Goal: Task Accomplishment & Management: Complete application form

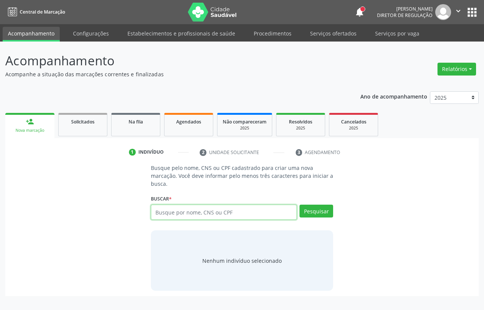
click at [192, 216] on input "text" at bounding box center [224, 212] width 146 height 15
click at [175, 210] on input "text" at bounding box center [224, 212] width 146 height 15
type input "09024176492"
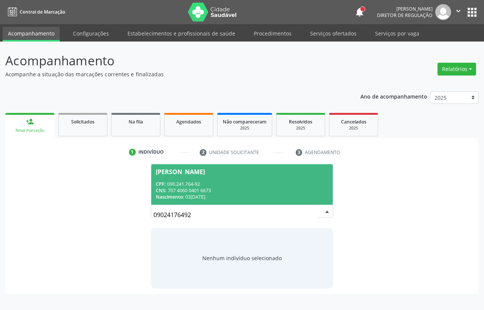
click at [203, 193] on div "CNS: 707 4060 0401 6673" at bounding box center [242, 190] width 172 height 6
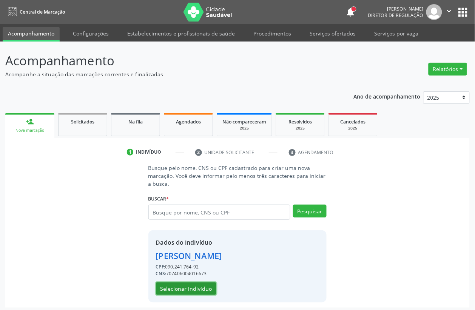
click at [164, 283] on button "Selecionar indivíduo" at bounding box center [186, 289] width 60 height 13
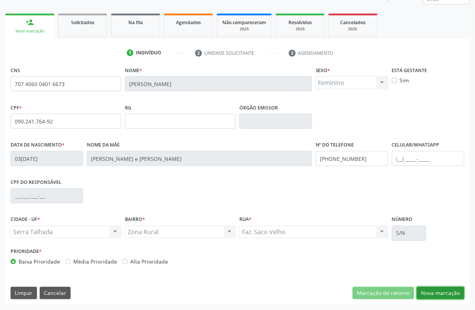
drag, startPoint x: 433, startPoint y: 289, endPoint x: 139, endPoint y: 187, distance: 311.3
click at [429, 287] on button "Nova marcação" at bounding box center [441, 293] width 48 height 13
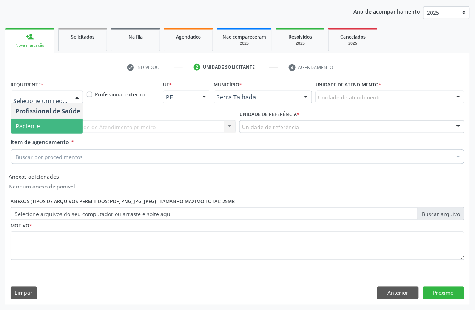
click at [42, 129] on span "Paciente" at bounding box center [48, 126] width 74 height 15
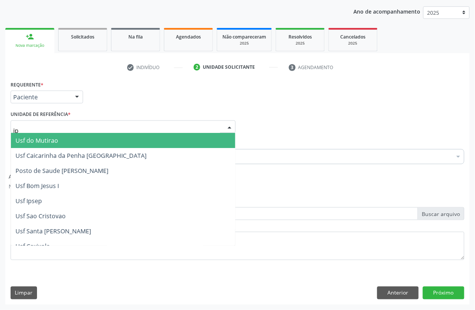
type input "ipa"
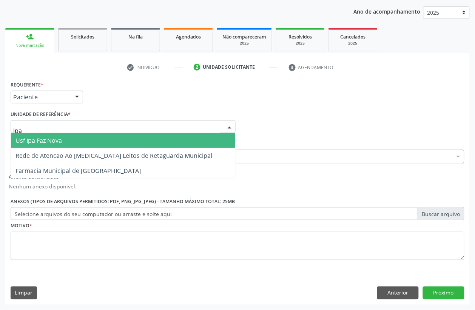
click at [52, 140] on span "Usf Ipa Faz Nova" at bounding box center [38, 140] width 46 height 8
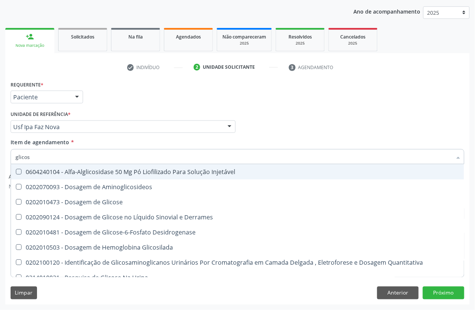
type input "glicose"
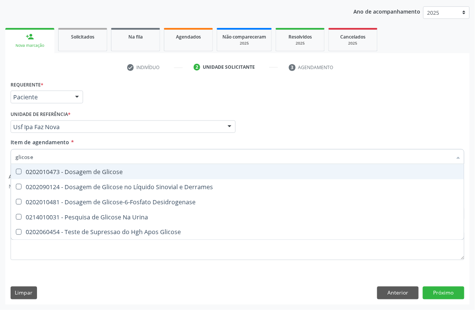
click at [60, 169] on div "0202010473 - Dosagem de Glicose" at bounding box center [237, 172] width 444 height 6
checkbox Glicose "true"
click at [0, 154] on div "Acompanhamento Acompanhe a situação das marcações correntes e finalizadas Relat…" at bounding box center [237, 134] width 475 height 354
type input "acid"
checkbox Glicose "false"
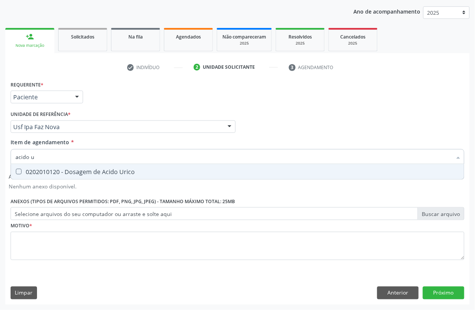
type input "acido u"
click at [20, 170] on Urico at bounding box center [19, 172] width 6 height 6
click at [16, 170] on Urico "checkbox" at bounding box center [13, 171] width 5 height 5
checkbox Urico "true"
click at [0, 148] on div "Acompanhamento Acompanhe a situação das marcações correntes e finalizadas Relat…" at bounding box center [237, 134] width 475 height 354
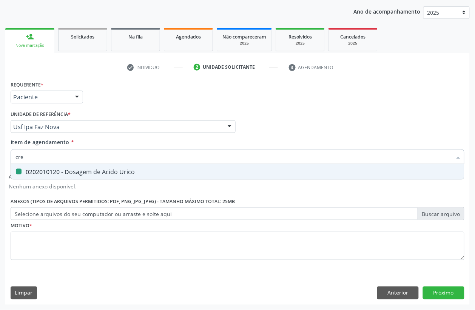
type input "crea"
checkbox Urico "false"
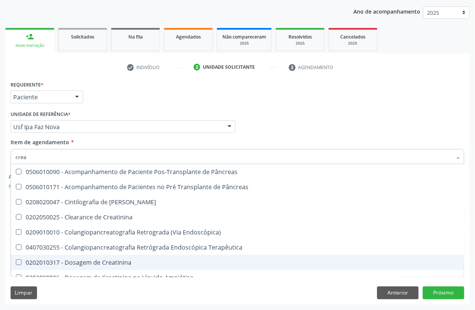
drag, startPoint x: 47, startPoint y: 263, endPoint x: 32, endPoint y: 193, distance: 71.5
click at [46, 262] on div "0202010317 - Dosagem de Creatinina" at bounding box center [237, 263] width 444 height 6
checkbox Creatinina "true"
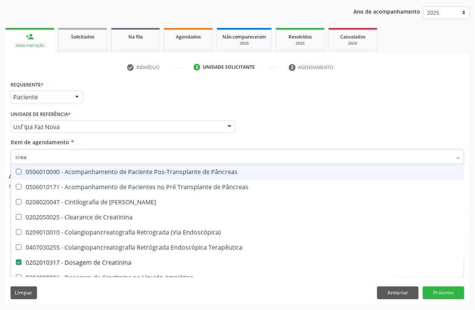
drag, startPoint x: 33, startPoint y: 161, endPoint x: 0, endPoint y: 153, distance: 34.1
click at [0, 158] on div "Acompanhamento Acompanhe a situação das marcações correntes e finalizadas Relat…" at bounding box center [237, 134] width 475 height 354
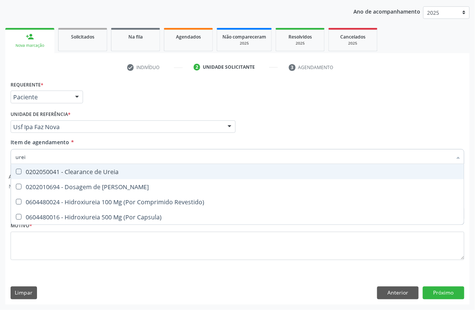
type input "ureia"
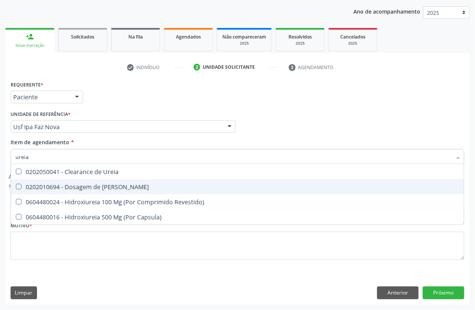
click at [21, 180] on span "0202010694 - Dosagem de [PERSON_NAME]" at bounding box center [237, 186] width 453 height 15
checkbox Ureia "true"
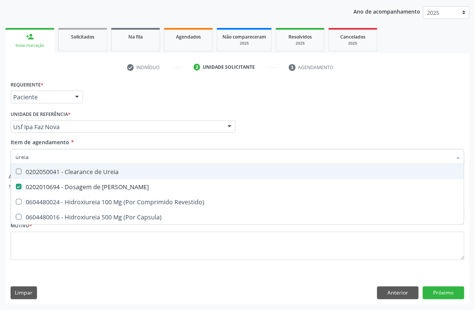
drag, startPoint x: 29, startPoint y: 151, endPoint x: 0, endPoint y: 128, distance: 37.1
click at [0, 139] on div "Acompanhamento Acompanhe a situação das marcações correntes e finalizadas Relat…" at bounding box center [237, 134] width 475 height 354
type input "cole"
checkbox Ureia "false"
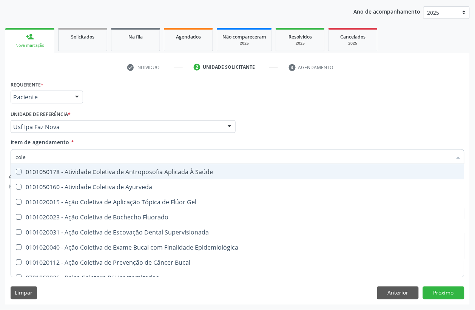
type input "coles"
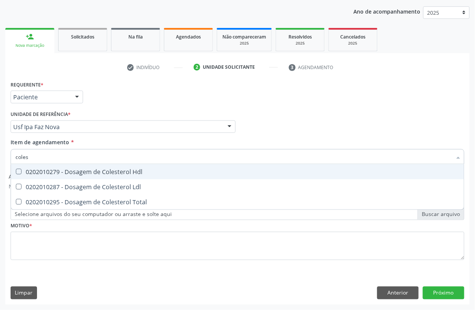
drag, startPoint x: 31, startPoint y: 172, endPoint x: 27, endPoint y: 182, distance: 10.5
click at [29, 174] on div "0202010279 - Dosagem de Colesterol Hdl" at bounding box center [237, 172] width 444 height 6
checkbox Hdl "true"
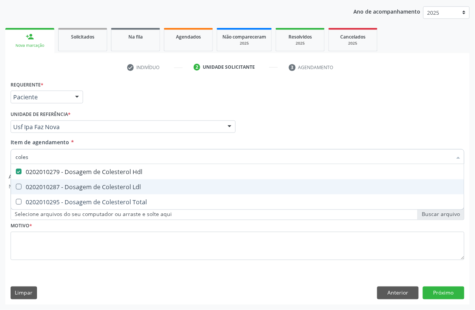
drag, startPoint x: 25, startPoint y: 188, endPoint x: 25, endPoint y: 196, distance: 8.7
click at [25, 189] on div "0202010287 - Dosagem de Colesterol Ldl" at bounding box center [237, 187] width 444 height 6
checkbox Ldl "true"
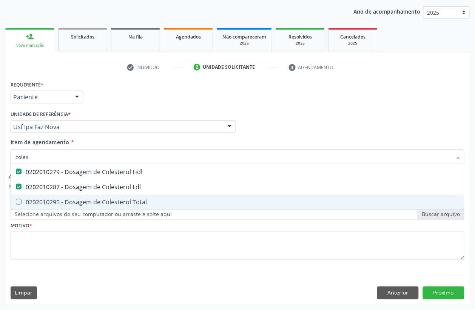
drag, startPoint x: 26, startPoint y: 203, endPoint x: 29, endPoint y: 190, distance: 13.4
click at [27, 202] on div "0202010295 - Dosagem de Colesterol Total" at bounding box center [237, 202] width 444 height 6
checkbox Total "true"
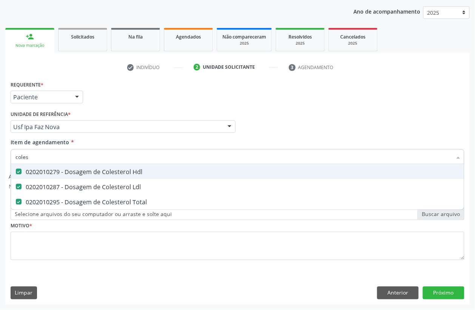
click at [0, 137] on div "Acompanhamento Acompanhe a situação das marcações correntes e finalizadas Relat…" at bounding box center [237, 134] width 475 height 354
type input "trig"
checkbox Hdl "false"
checkbox Ldl "false"
checkbox Total "false"
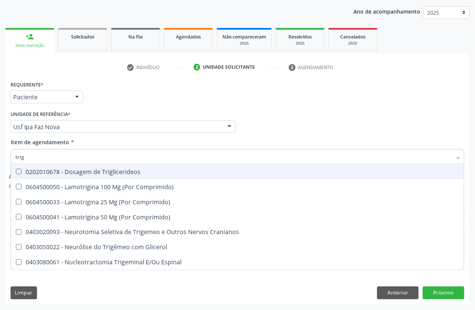
drag, startPoint x: 22, startPoint y: 173, endPoint x: 29, endPoint y: 155, distance: 19.2
click at [22, 171] on div "0202010678 - Dosagem de Triglicerideos" at bounding box center [237, 172] width 444 height 6
checkbox Triglicerideos "true"
drag, startPoint x: 0, startPoint y: 146, endPoint x: 0, endPoint y: 138, distance: 8.3
click at [0, 138] on div "Acompanhamento Acompanhe a situação das marcações correntes e finalizadas Relat…" at bounding box center [237, 134] width 475 height 354
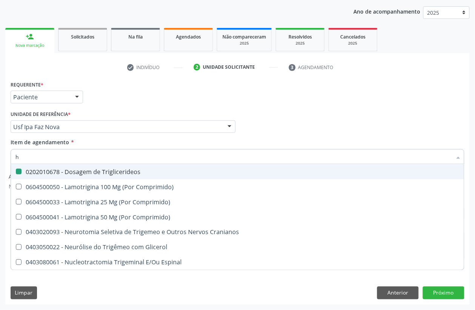
type input "he"
checkbox Triglicerideos "false"
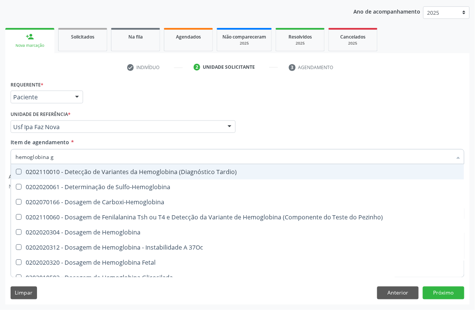
type input "hemoglobina g"
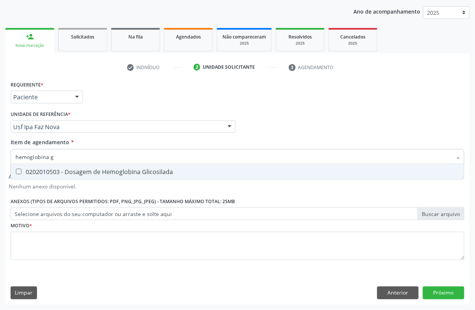
drag, startPoint x: 27, startPoint y: 170, endPoint x: 56, endPoint y: 164, distance: 29.3
click at [31, 170] on div "0202010503 - Dosagem de Hemoglobina Glicosilada" at bounding box center [237, 172] width 444 height 6
checkbox Glicosilada "true"
drag, startPoint x: 40, startPoint y: 153, endPoint x: 0, endPoint y: 99, distance: 67.5
click at [0, 100] on div "Acompanhamento Acompanhe a situação das marcações correntes e finalizadas Relat…" at bounding box center [237, 134] width 475 height 354
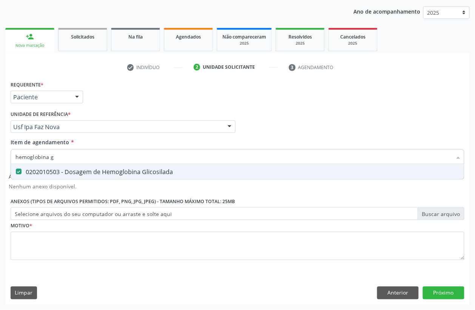
click at [56, 159] on input "hemoglobina g" at bounding box center [233, 156] width 437 height 15
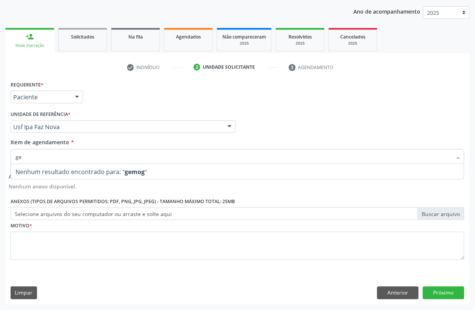
type input "g"
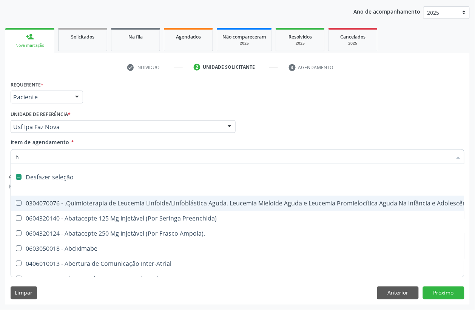
type input "he"
checkbox Cística "true"
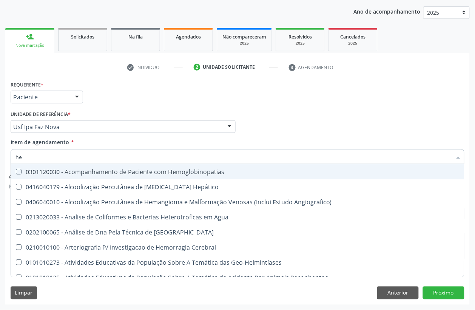
type input "hem"
checkbox \(Qualitativo\) "true"
checkbox Glicosilada "false"
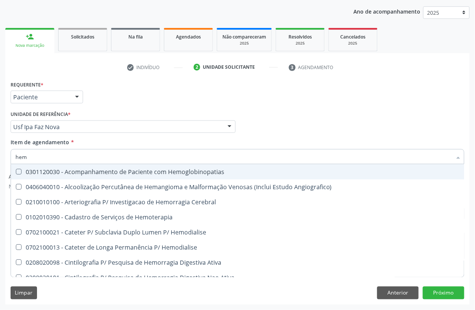
type input "hemo"
checkbox Hemacias "true"
checkbox Glicosilada "false"
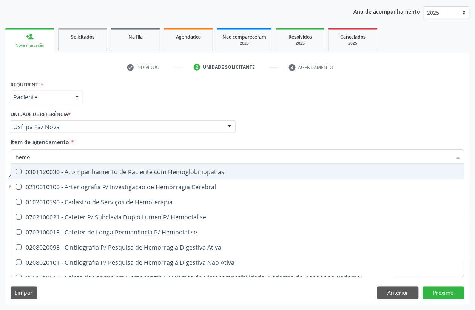
type input "hemog"
checkbox Tardio\) "true"
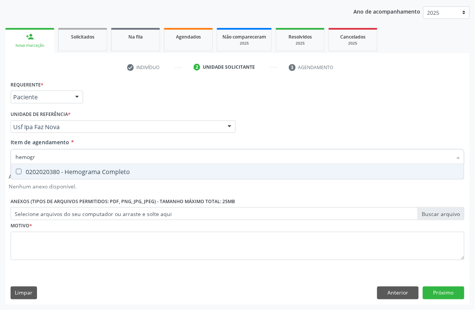
type input "hemogra"
click at [62, 170] on div "0202020380 - Hemograma Completo" at bounding box center [237, 172] width 444 height 6
checkbox Completo "true"
drag, startPoint x: 56, startPoint y: 154, endPoint x: 0, endPoint y: 130, distance: 60.7
click at [0, 130] on div "Acompanhamento Acompanhe a situação das marcações correntes e finalizadas Relat…" at bounding box center [237, 134] width 475 height 354
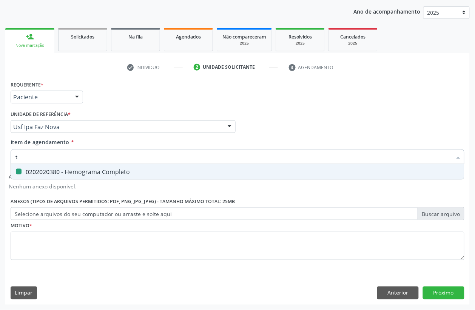
type input "tt"
checkbox Completo "false"
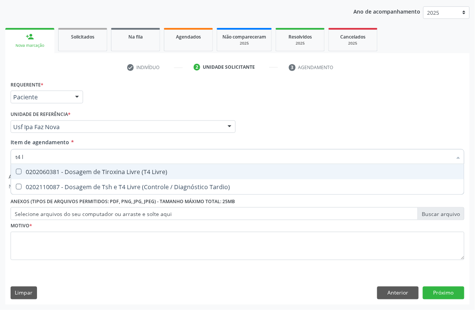
type input "t4 l"
drag, startPoint x: 57, startPoint y: 172, endPoint x: 51, endPoint y: 163, distance: 10.4
click at [55, 169] on div "0202060381 - Dosagem de Tiroxina Livre (T4 Livre)" at bounding box center [237, 172] width 444 height 6
checkbox Livre\) "true"
type input "t4 l"
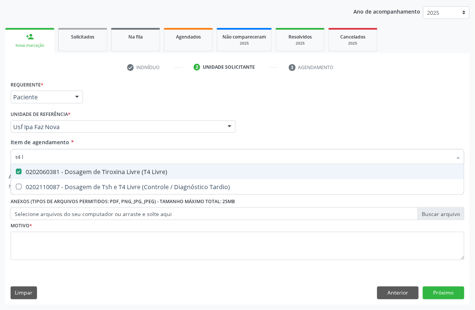
click at [0, 145] on div "Acompanhamento Acompanhe a situação das marcações correntes e finalizadas Relat…" at bounding box center [237, 134] width 475 height 354
checkbox Tardio\) "true"
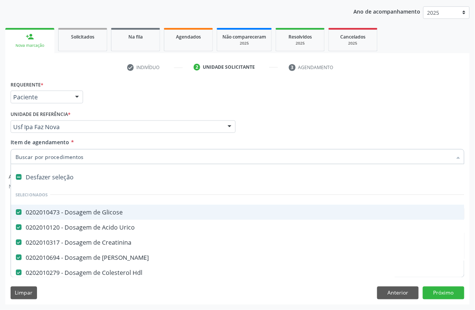
click at [27, 154] on input "Item de agendamento *" at bounding box center [233, 156] width 437 height 15
type input "ts"
checkbox Glicose "false"
checkbox Urico "false"
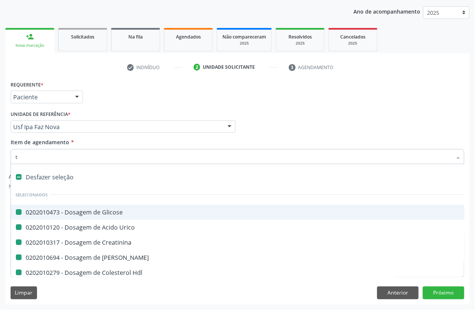
checkbox Creatinina "false"
checkbox Ureia "false"
checkbox Hdl "false"
checkbox Ldl "false"
checkbox Total "false"
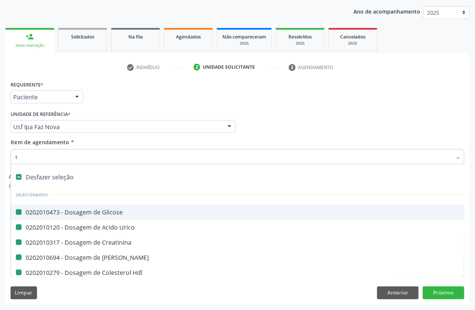
checkbox Glicosilada "false"
checkbox Completo "false"
checkbox Livre\) "false"
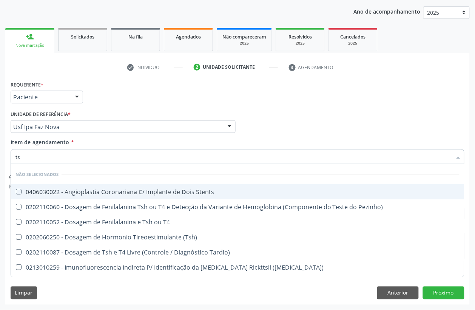
type input "tsh"
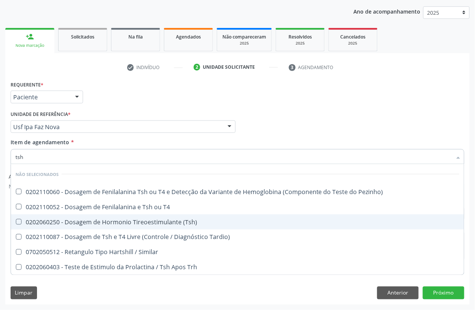
click at [38, 223] on div "0202060250 - Dosagem de Hormonio Tireoestimulante (Tsh)" at bounding box center [237, 222] width 444 height 6
checkbox \(Tsh\) "true"
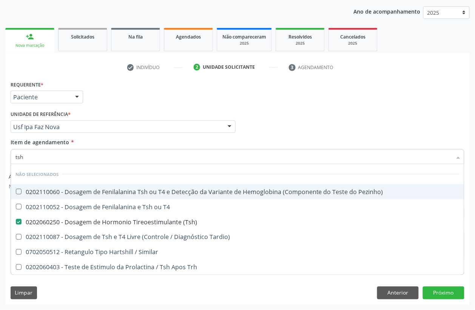
click at [0, 159] on div "Acompanhamento Acompanhe a situação das marcações correntes e finalizadas Relat…" at bounding box center [237, 134] width 475 height 354
type input "ferr"
checkbox \(Tsh\) "false"
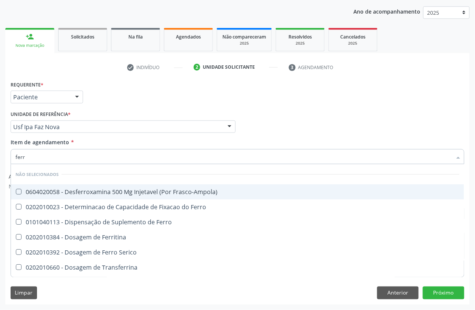
type input "ferro"
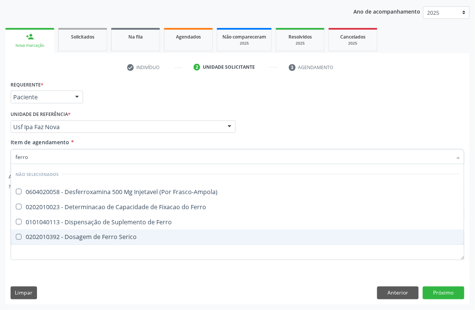
click at [71, 240] on div "0202010392 - Dosagem de Ferro Serico" at bounding box center [237, 237] width 444 height 6
checkbox Serico "true"
drag, startPoint x: 262, startPoint y: 271, endPoint x: 128, endPoint y: 257, distance: 134.1
click at [255, 271] on div "Requerente * Paciente Profissional de Saúde Paciente Nenhum resultado encontrad…" at bounding box center [237, 192] width 465 height 226
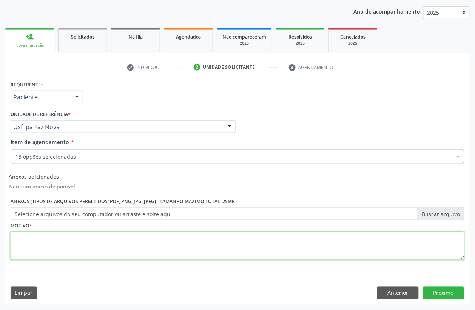
click at [124, 239] on textarea at bounding box center [238, 246] width 454 height 29
type textarea "."
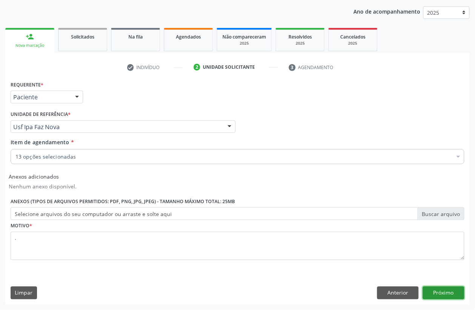
click at [442, 287] on button "Próximo" at bounding box center [444, 293] width 42 height 13
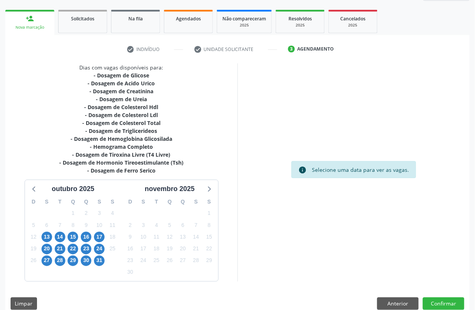
scroll to position [114, 0]
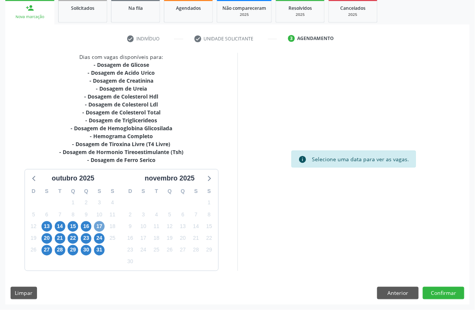
click at [98, 230] on span "17" at bounding box center [99, 226] width 11 height 11
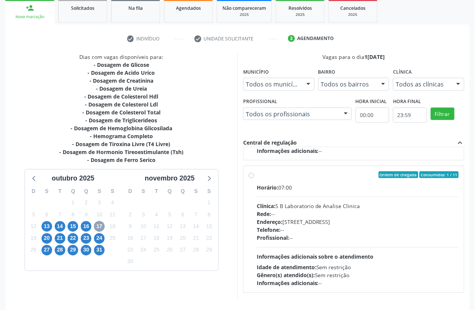
scroll to position [141, 0]
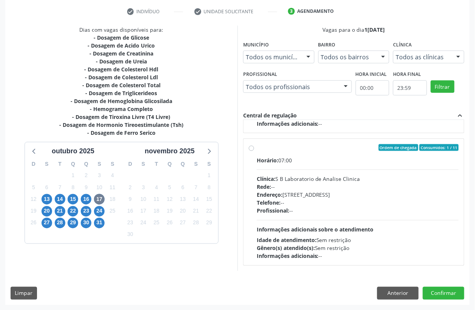
click at [319, 210] on div "Profissional: --" at bounding box center [358, 211] width 202 height 8
click at [254, 151] on input "Ordem de chegada Consumidos: 1 / 11 Horário: 07:00 Clínica: S B Laboratorio de …" at bounding box center [251, 147] width 5 height 7
radio input "true"
drag, startPoint x: 467, startPoint y: 233, endPoint x: 468, endPoint y: 252, distance: 18.5
click at [468, 252] on div "Vagas para o dia 17[DATE] Município Todos os municípios Todos os municípios [GE…" at bounding box center [354, 149] width 232 height 246
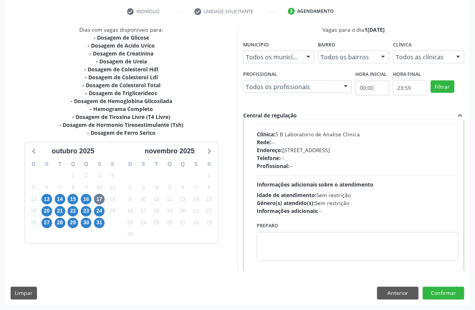
scroll to position [303, 0]
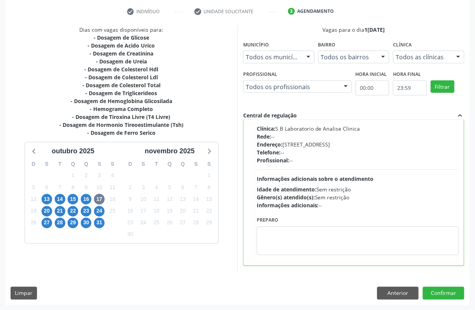
click at [227, 210] on div "Dias com vagas disponíveis para: - Dosagem de Glicose - Dosagem de Acido Urico …" at bounding box center [121, 149] width 232 height 246
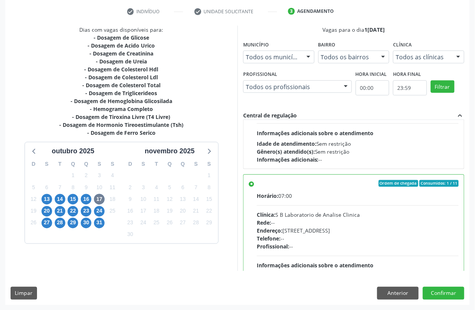
scroll to position [211, 0]
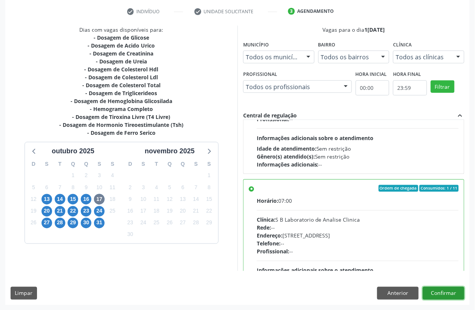
click at [436, 289] on button "Confirmar" at bounding box center [444, 293] width 42 height 13
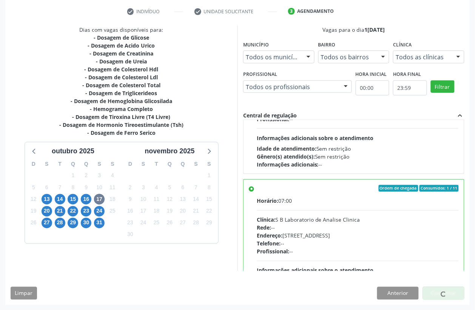
scroll to position [0, 0]
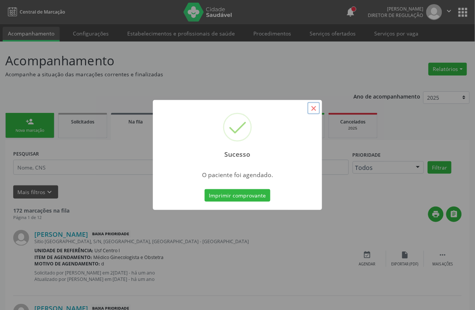
click at [314, 112] on button "×" at bounding box center [314, 108] width 13 height 13
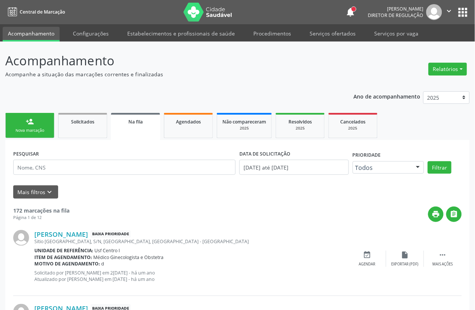
click at [33, 131] on div "Nova marcação" at bounding box center [30, 131] width 38 height 6
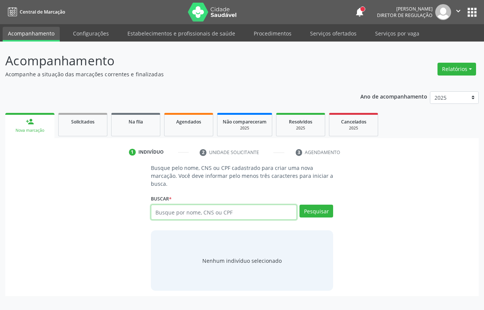
click at [172, 211] on input "text" at bounding box center [224, 212] width 146 height 15
type input "03724637462"
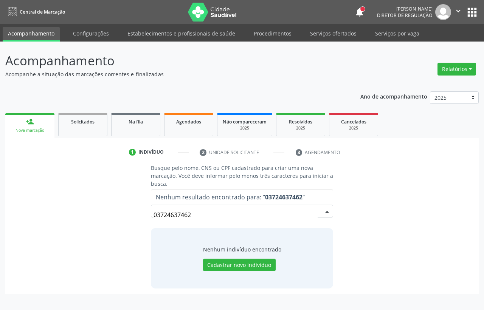
drag, startPoint x: 199, startPoint y: 218, endPoint x: 1, endPoint y: 213, distance: 198.0
click at [7, 214] on div "Busque pelo nome, CNS ou CPF cadastrado para criar uma nova marcação. Você deve…" at bounding box center [241, 229] width 473 height 130
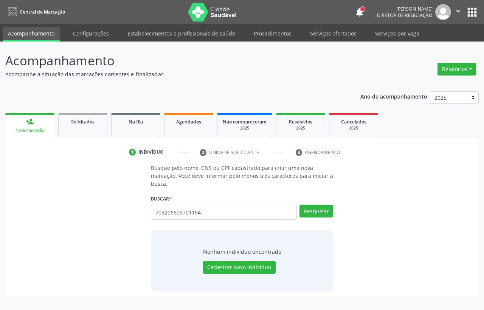
type input "703206603701194"
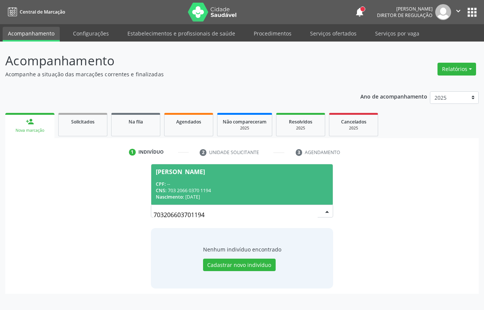
click at [209, 190] on div "CNS: 703 2066 0370 1194" at bounding box center [242, 190] width 172 height 6
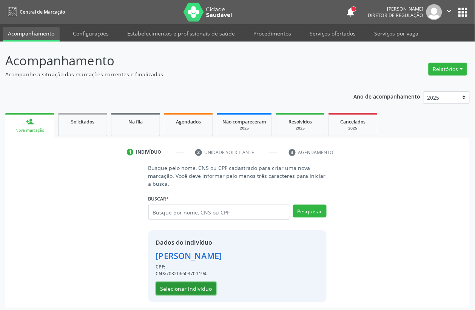
click at [174, 284] on button "Selecionar indivíduo" at bounding box center [186, 289] width 60 height 13
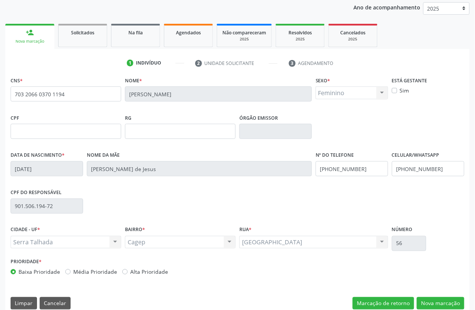
scroll to position [99, 0]
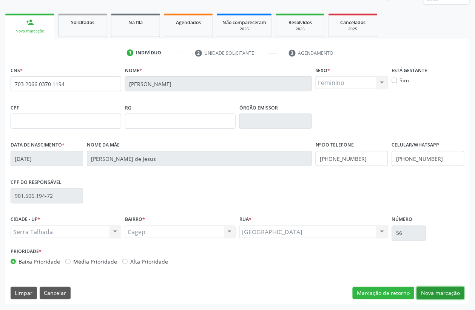
click at [436, 289] on button "Nova marcação" at bounding box center [441, 293] width 48 height 13
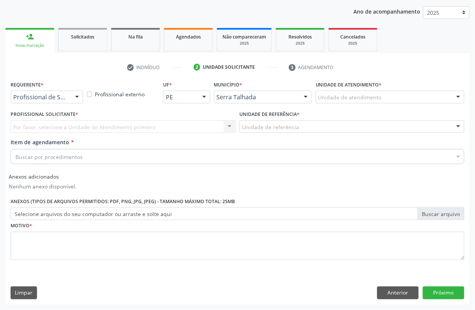
scroll to position [85, 0]
drag, startPoint x: 57, startPoint y: 92, endPoint x: 57, endPoint y: 97, distance: 5.3
click at [58, 92] on div "Profissional de Saúde" at bounding box center [47, 97] width 73 height 13
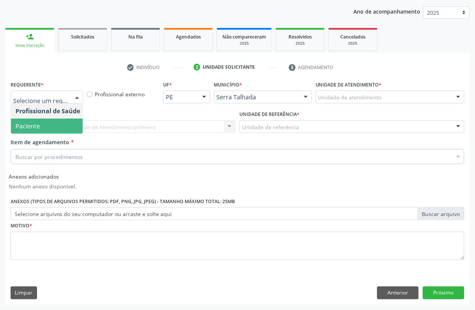
click at [40, 126] on span "Paciente" at bounding box center [48, 126] width 74 height 15
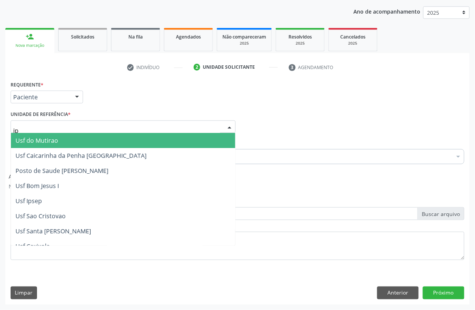
type input "ipa"
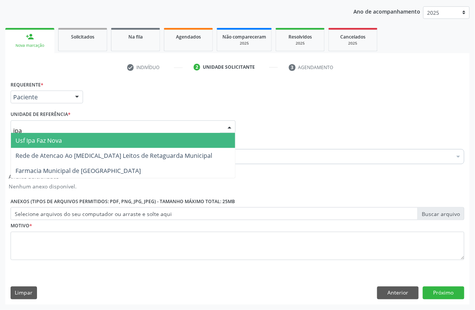
click at [49, 142] on span "Usf Ipa Faz Nova" at bounding box center [38, 140] width 46 height 8
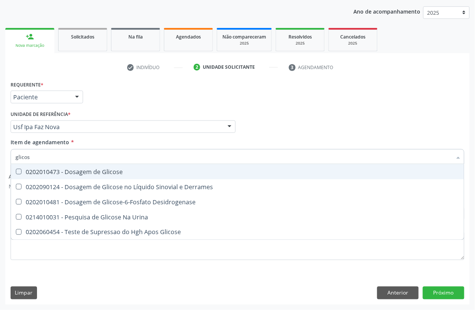
type input "glicose"
drag, startPoint x: 66, startPoint y: 172, endPoint x: 57, endPoint y: 156, distance: 18.6
click at [65, 169] on div "0202010473 - Dosagem de Glicose" at bounding box center [237, 172] width 444 height 6
checkbox Glicose "true"
drag, startPoint x: 18, startPoint y: 153, endPoint x: 0, endPoint y: 154, distance: 18.1
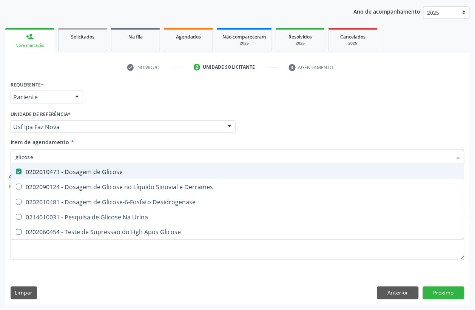
click at [0, 154] on div "Acompanhamento Acompanhe a situação das marcações correntes e finalizadas Relat…" at bounding box center [237, 134] width 475 height 354
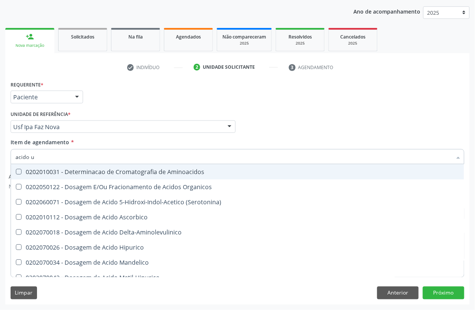
type input "acido u"
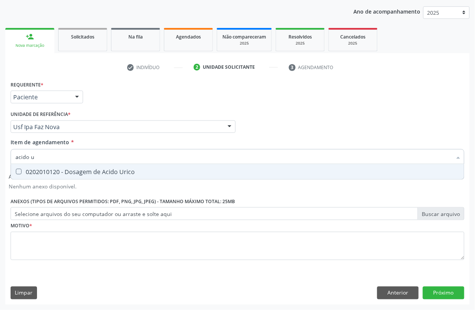
click at [46, 167] on span "0202010120 - Dosagem de Acido Urico" at bounding box center [237, 171] width 453 height 15
checkbox Urico "true"
drag, startPoint x: 43, startPoint y: 158, endPoint x: 0, endPoint y: 134, distance: 49.4
click at [0, 134] on div "Acompanhamento Acompanhe a situação das marcações correntes e finalizadas Relat…" at bounding box center [237, 134] width 475 height 354
type input "creat"
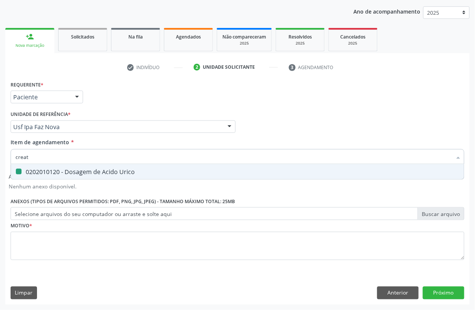
checkbox Urico "false"
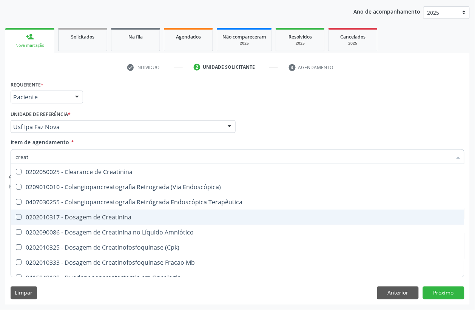
drag, startPoint x: 46, startPoint y: 216, endPoint x: 52, endPoint y: 198, distance: 19.8
click at [46, 214] on div "0202010317 - Dosagem de Creatinina" at bounding box center [237, 217] width 444 height 6
checkbox Creatinina "true"
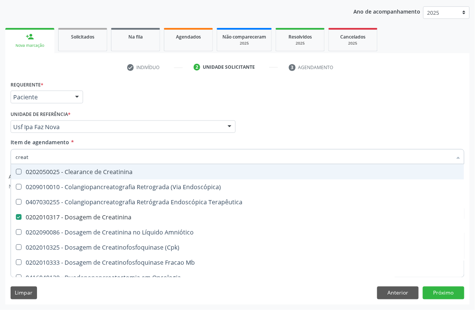
drag, startPoint x: 40, startPoint y: 152, endPoint x: 0, endPoint y: 163, distance: 41.4
click at [0, 152] on div "Acompanhamento Acompanhe a situação das marcações correntes e finalizadas Relat…" at bounding box center [237, 134] width 475 height 354
type input "urei"
checkbox Creatinina "false"
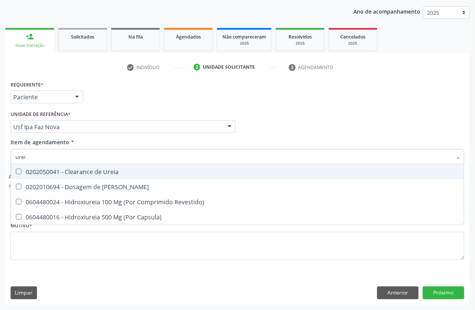
type input "ureia"
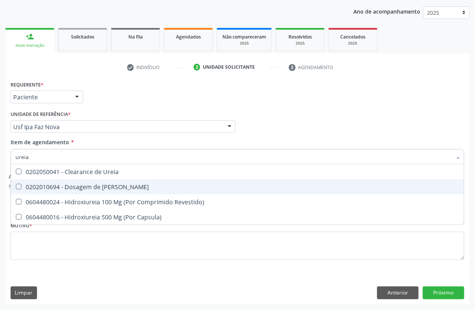
click at [24, 184] on div "0202010694 - Dosagem de [PERSON_NAME]" at bounding box center [237, 187] width 444 height 6
checkbox Ureia "true"
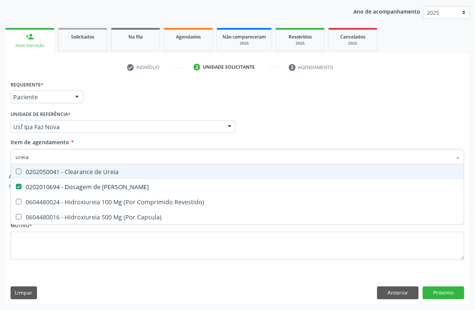
click at [0, 155] on div "Acompanhamento Acompanhe a situação das marcações correntes e finalizadas Relat…" at bounding box center [237, 134] width 475 height 354
type input "cole"
checkbox Ureia "false"
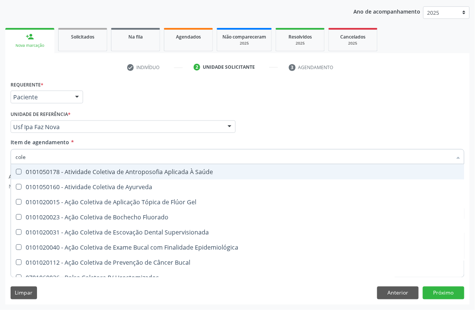
type input "coles"
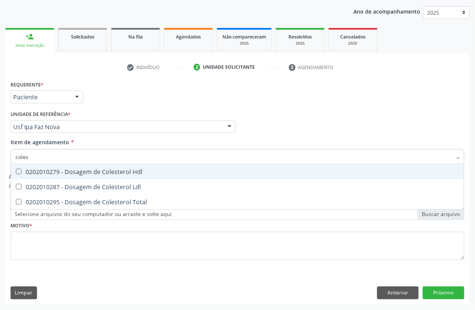
drag, startPoint x: 23, startPoint y: 170, endPoint x: 22, endPoint y: 184, distance: 13.7
click at [23, 173] on div "0202010279 - Dosagem de Colesterol Hdl" at bounding box center [237, 172] width 444 height 6
checkbox Hdl "true"
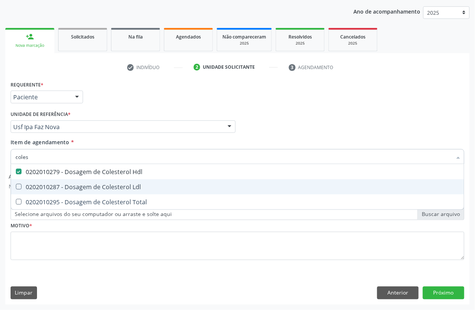
drag, startPoint x: 21, startPoint y: 187, endPoint x: 18, endPoint y: 199, distance: 12.5
click at [21, 188] on Ldl at bounding box center [19, 187] width 6 height 6
click at [16, 188] on Ldl "checkbox" at bounding box center [13, 186] width 5 height 5
checkbox Ldl "true"
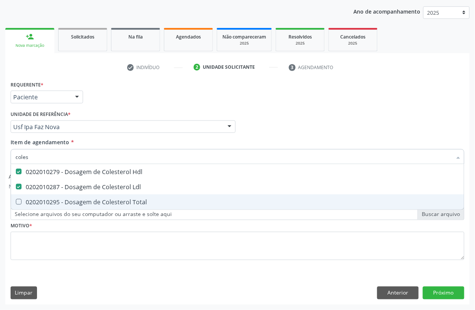
drag, startPoint x: 18, startPoint y: 202, endPoint x: 26, endPoint y: 171, distance: 32.9
click at [18, 201] on Total at bounding box center [19, 202] width 6 height 6
click at [16, 201] on Total "checkbox" at bounding box center [13, 201] width 5 height 5
checkbox Total "true"
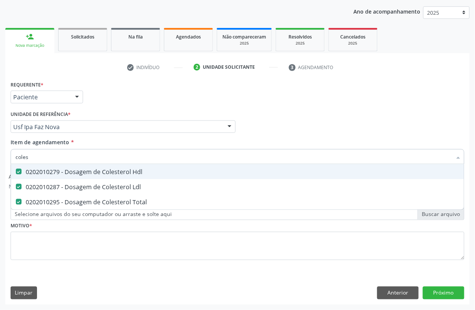
drag, startPoint x: 28, startPoint y: 159, endPoint x: 0, endPoint y: 145, distance: 31.8
click at [0, 150] on div "Acompanhamento Acompanhe a situação das marcações correntes e finalizadas Relat…" at bounding box center [237, 134] width 475 height 354
type input "tri"
checkbox Hdl "false"
checkbox Ldl "false"
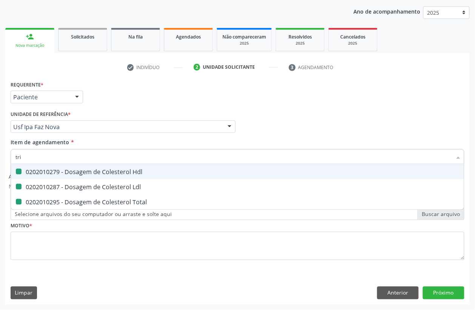
checkbox Total "false"
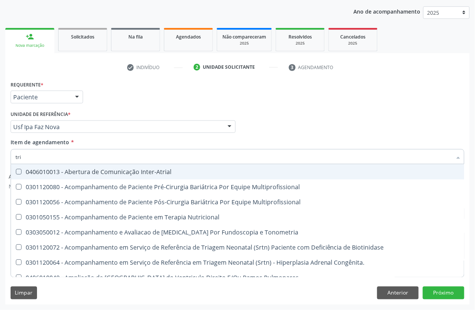
type input "trig"
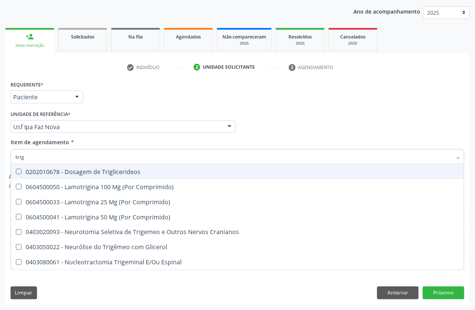
drag, startPoint x: 25, startPoint y: 173, endPoint x: 35, endPoint y: 159, distance: 16.8
click at [25, 173] on div "0202010678 - Dosagem de Triglicerideos" at bounding box center [237, 172] width 444 height 6
checkbox Triglicerideos "true"
click at [0, 156] on div "Acompanhamento Acompanhe a situação das marcações correntes e finalizadas Relat…" at bounding box center [237, 134] width 475 height 354
type input "hemo"
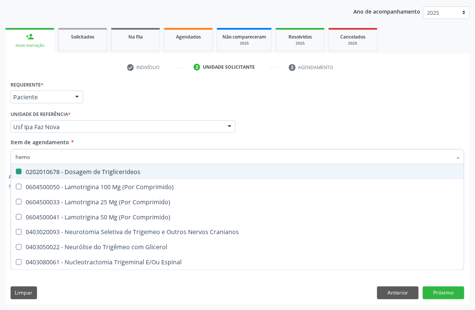
checkbox Triglicerideos "false"
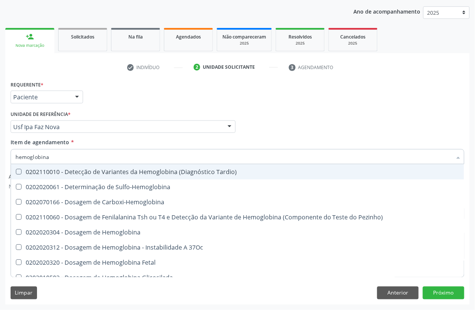
type input "hemoglobina g"
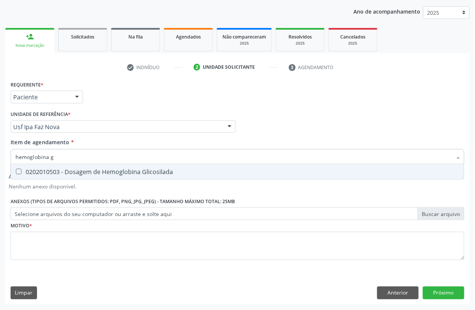
click at [86, 167] on span "0202010503 - Dosagem de Hemoglobina Glicosilada" at bounding box center [237, 171] width 453 height 15
checkbox Glicosilada "true"
click at [86, 158] on input "hemoglobina g" at bounding box center [233, 156] width 437 height 15
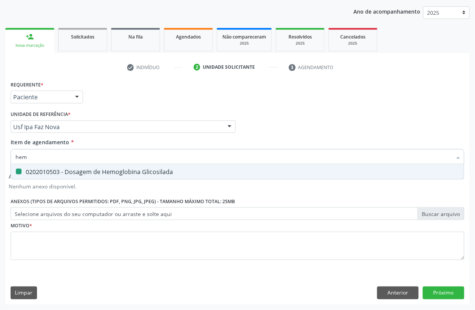
type input "hemo"
checkbox Glicosilada "false"
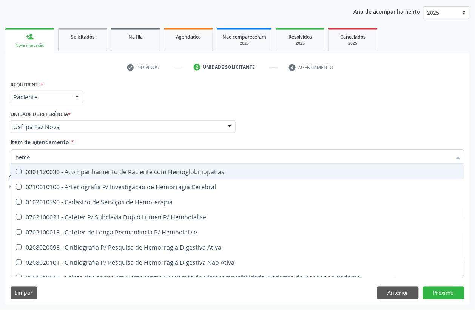
type input "hemog"
checkbox Tardio\) "true"
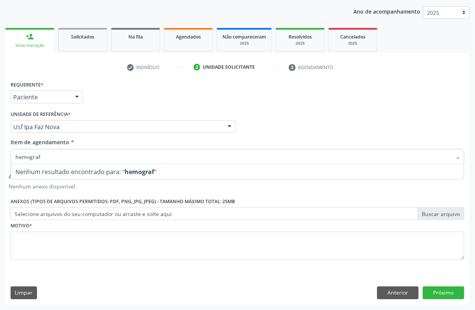
type input "hemogra"
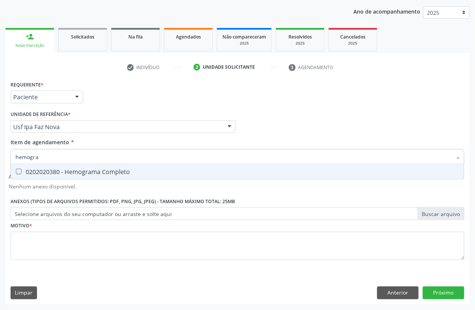
click at [77, 169] on div "0202020380 - Hemograma Completo" at bounding box center [237, 172] width 444 height 6
checkbox Completo "true"
click at [0, 156] on div "Acompanhamento Acompanhe a situação das marcações correntes e finalizadas Relat…" at bounding box center [237, 134] width 475 height 354
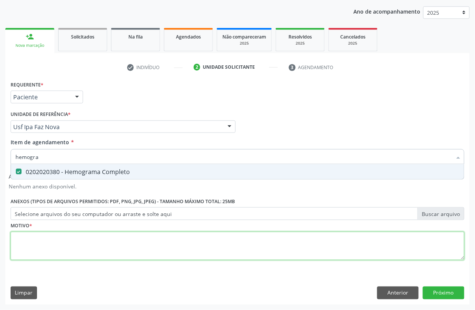
click at [53, 247] on div "Requerente * Paciente Profissional de Saúde Paciente Nenhum resultado encontrad…" at bounding box center [238, 175] width 454 height 192
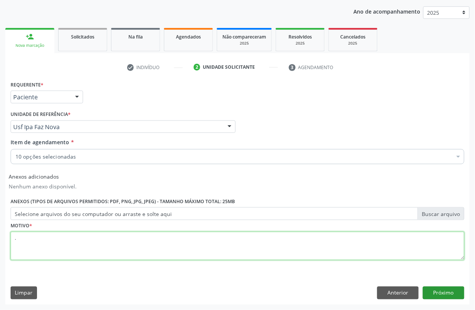
type textarea "."
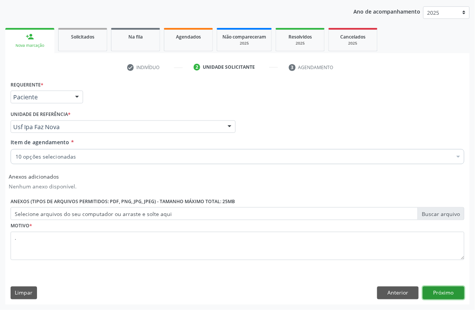
click at [445, 289] on button "Próximo" at bounding box center [444, 293] width 42 height 13
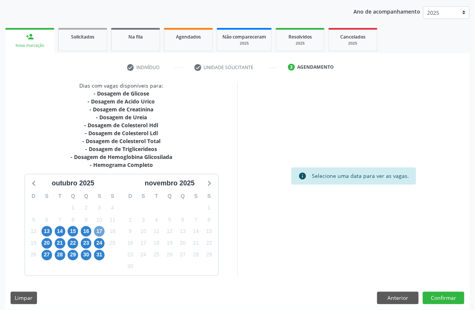
click at [96, 230] on span "17" at bounding box center [99, 231] width 11 height 11
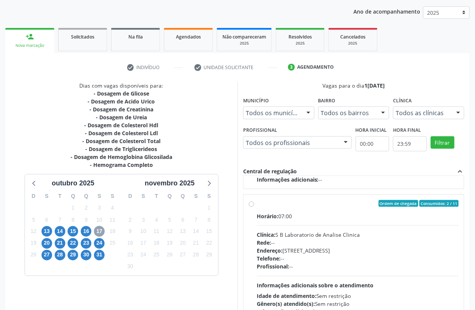
scroll to position [252, 0]
click at [383, 250] on div "Endereço: [STREET_ADDRESS]" at bounding box center [358, 251] width 202 height 8
click at [254, 207] on input "Ordem de chegada Consumidos: 2 / 11 Horário: 07:00 Clínica: S B Laboratorio de …" at bounding box center [251, 203] width 5 height 7
radio input "true"
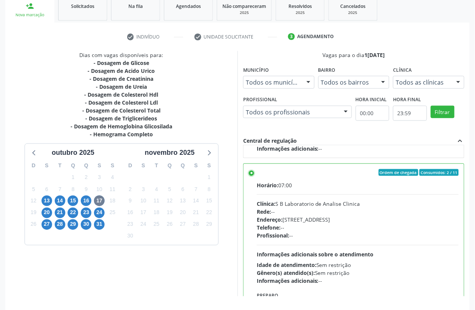
scroll to position [141, 0]
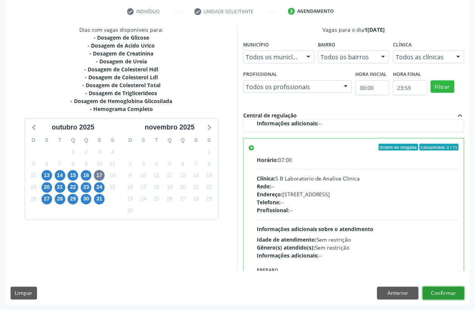
click at [456, 289] on button "Confirmar" at bounding box center [444, 293] width 42 height 13
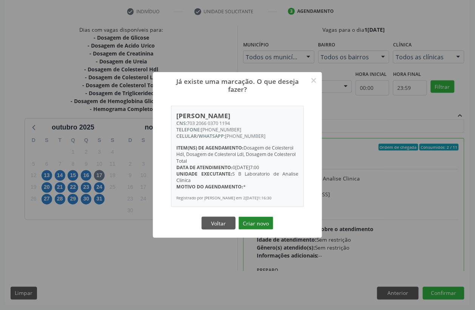
click at [249, 226] on button "Criar novo" at bounding box center [256, 223] width 35 height 13
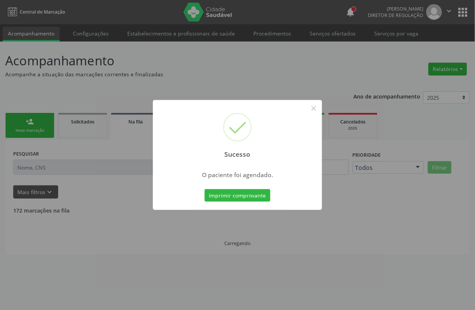
scroll to position [0, 0]
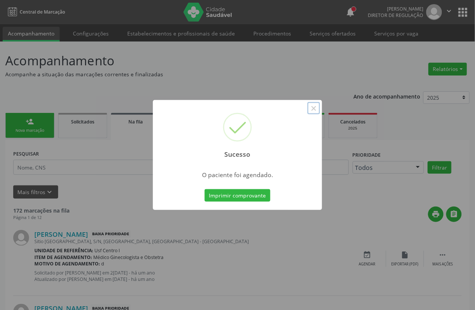
drag, startPoint x: 314, startPoint y: 107, endPoint x: 263, endPoint y: 108, distance: 50.7
click at [311, 108] on button "×" at bounding box center [314, 108] width 13 height 13
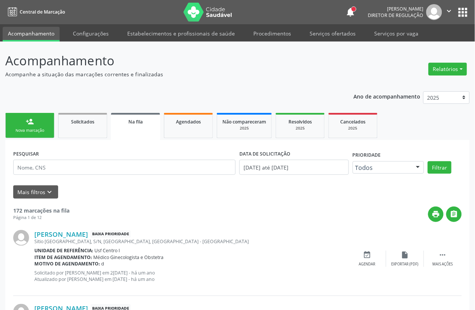
click at [33, 131] on div "Nova marcação" at bounding box center [30, 131] width 38 height 6
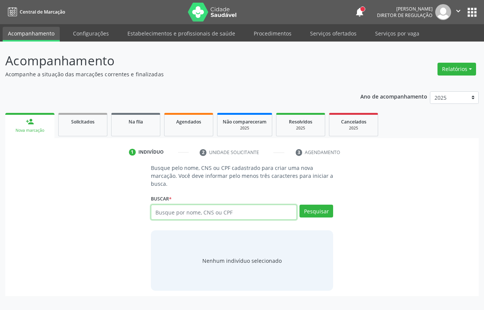
click at [225, 207] on input "text" at bounding box center [224, 212] width 146 height 15
type input "206455552360018"
drag, startPoint x: 208, startPoint y: 210, endPoint x: 0, endPoint y: 213, distance: 207.8
click at [0, 213] on div "Acompanhamento Acompanhe a situação das marcações correntes e finalizadas Relat…" at bounding box center [242, 176] width 484 height 269
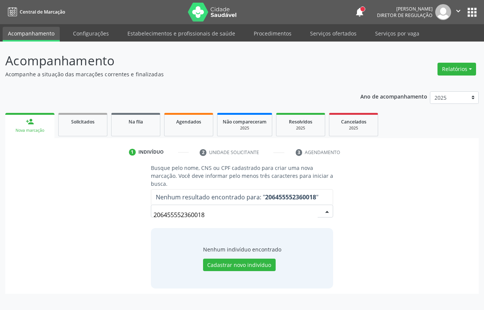
drag, startPoint x: 222, startPoint y: 216, endPoint x: 0, endPoint y: 215, distance: 221.8
click at [2, 216] on div "Acompanhamento Acompanhe a situação das marcações correntes e finalizadas Relat…" at bounding box center [242, 176] width 484 height 269
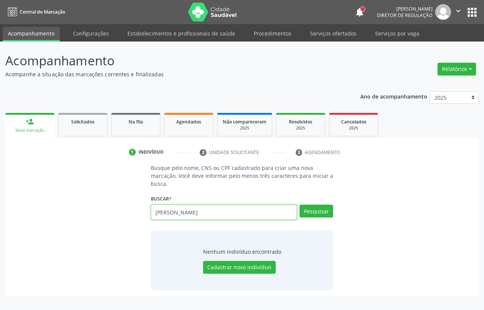
type input "[PERSON_NAME]"
click at [197, 216] on input "[PERSON_NAME]" at bounding box center [224, 212] width 146 height 15
type input "[PERSON_NAME] de o"
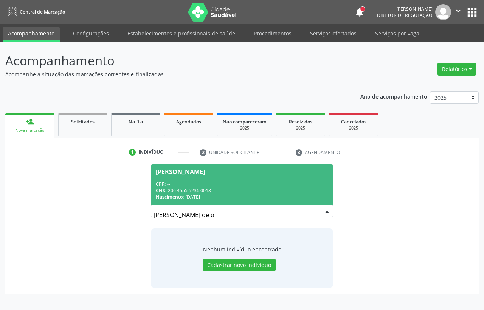
click at [184, 187] on div "CNS: 206 4555 5236 0018" at bounding box center [242, 190] width 172 height 6
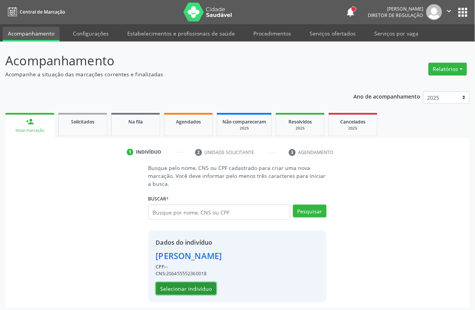
click at [201, 284] on button "Selecionar indivíduo" at bounding box center [186, 289] width 60 height 13
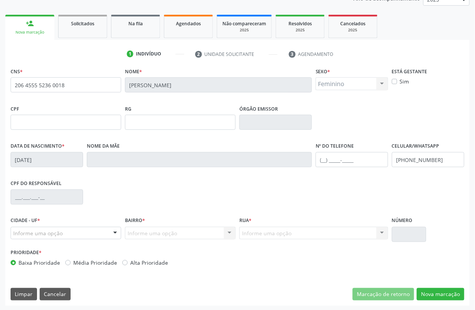
scroll to position [99, 0]
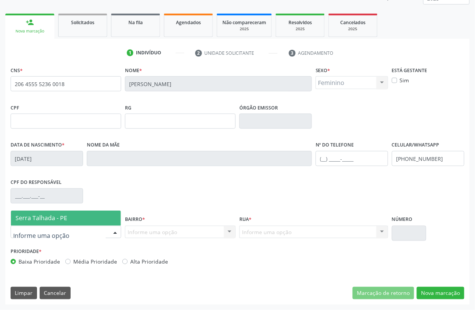
click at [59, 220] on span "Serra Talhada - PE" at bounding box center [41, 218] width 52 height 8
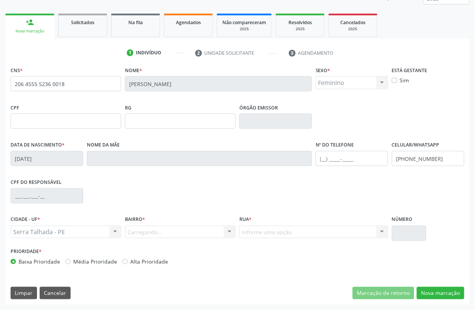
click at [168, 239] on div "Bairro * [GEOGRAPHIC_DATA]... Nenhum resultado encontrado para: " " Nenhuma opç…" at bounding box center [180, 230] width 114 height 32
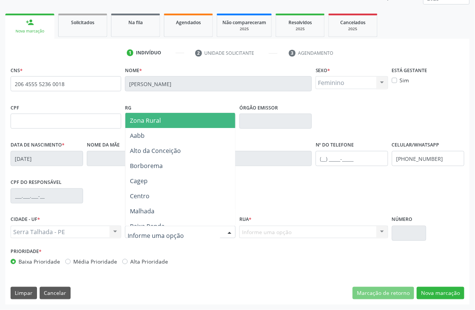
click at [171, 121] on span "Zona Rural" at bounding box center [185, 120] width 121 height 15
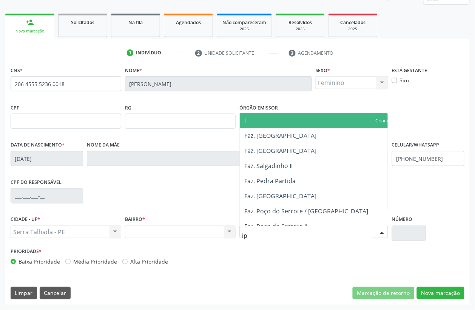
type input "ipa"
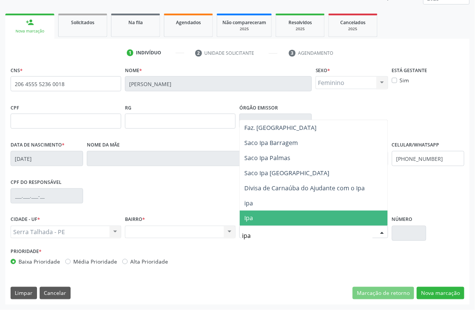
click at [263, 219] on span "Ipa" at bounding box center [314, 218] width 148 height 15
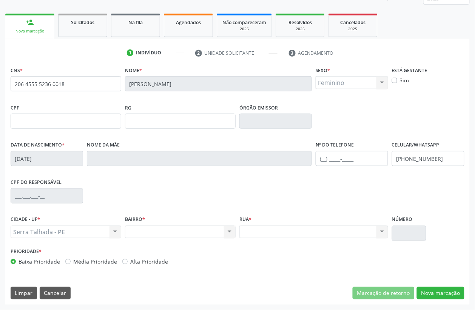
click at [416, 233] on input "text" at bounding box center [409, 233] width 34 height 15
click at [427, 289] on button "Nova marcação" at bounding box center [441, 293] width 48 height 13
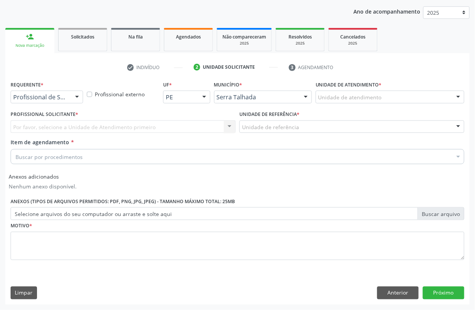
scroll to position [85, 0]
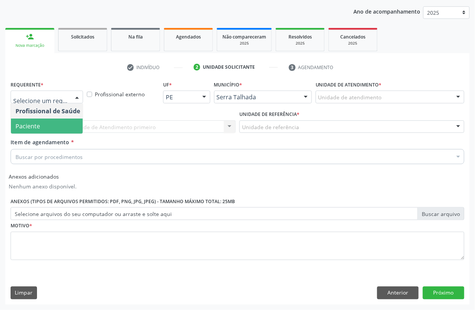
click at [45, 126] on span "Paciente" at bounding box center [48, 126] width 74 height 15
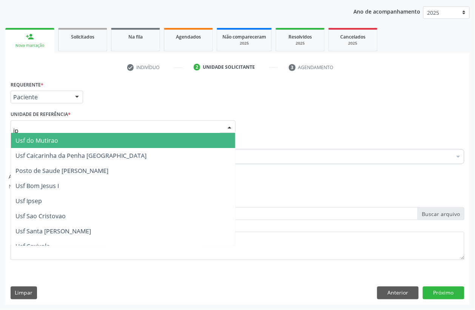
type input "ipa"
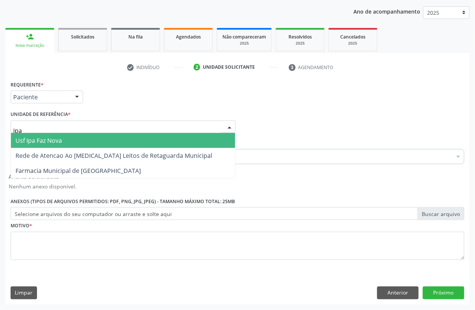
click at [38, 145] on span "Usf Ipa Faz Nova" at bounding box center [123, 140] width 224 height 15
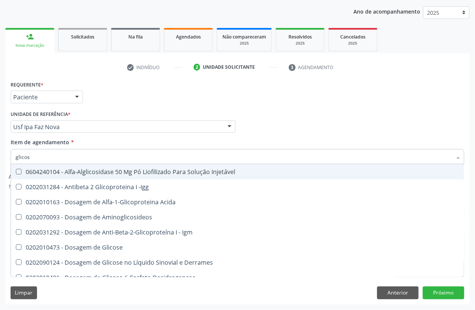
type input "glicose"
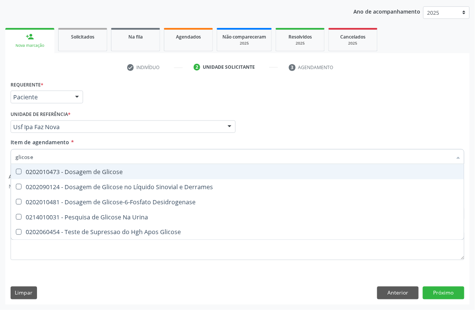
click at [39, 171] on div "0202010473 - Dosagem de Glicose" at bounding box center [237, 172] width 444 height 6
checkbox Glicose "true"
drag, startPoint x: 31, startPoint y: 159, endPoint x: 0, endPoint y: 156, distance: 31.6
click at [0, 156] on div "Acompanhamento Acompanhe a situação das marcações correntes e finalizadas Relat…" at bounding box center [237, 134] width 475 height 354
type input "acid"
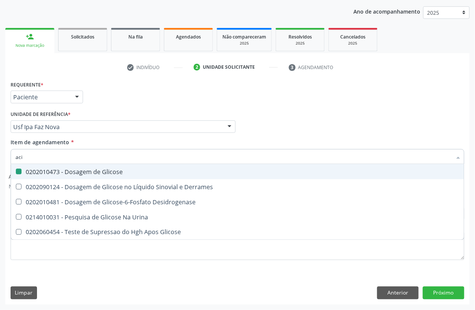
checkbox Glicose "false"
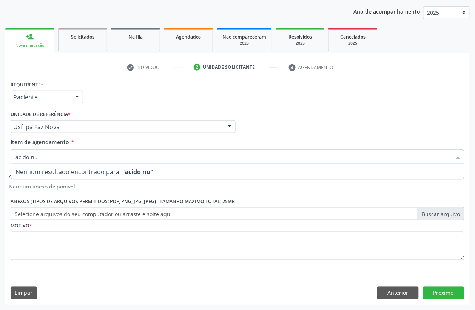
click at [30, 160] on input "acido nu" at bounding box center [233, 156] width 437 height 15
type input "acido u"
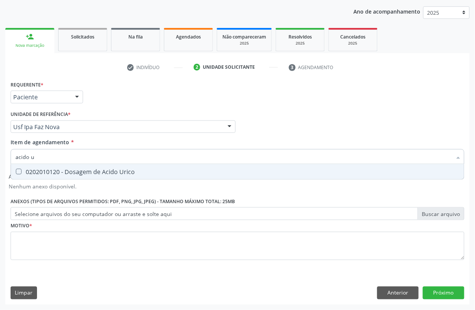
drag, startPoint x: 32, startPoint y: 174, endPoint x: 45, endPoint y: 158, distance: 20.8
click at [32, 173] on div "0202010120 - Dosagem de Acido Urico" at bounding box center [237, 172] width 444 height 6
checkbox Urico "true"
drag, startPoint x: 45, startPoint y: 157, endPoint x: 0, endPoint y: 133, distance: 51.2
click at [0, 137] on div "Acompanhamento Acompanhe a situação das marcações correntes e finalizadas Relat…" at bounding box center [237, 134] width 475 height 354
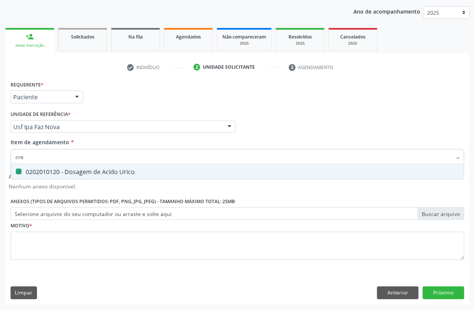
type input "crea"
checkbox Urico "false"
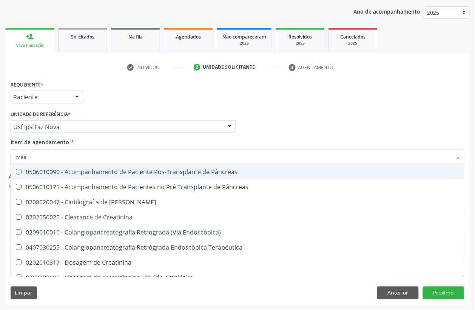
type input "creat"
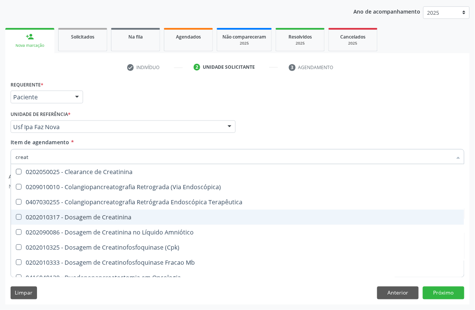
drag, startPoint x: 21, startPoint y: 215, endPoint x: 38, endPoint y: 167, distance: 50.9
click at [22, 214] on div "0202010317 - Dosagem de Creatinina" at bounding box center [237, 217] width 444 height 6
checkbox Creatinina "true"
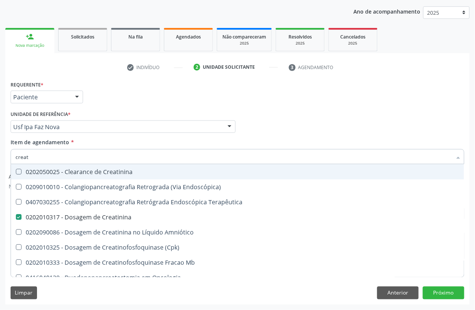
drag, startPoint x: 35, startPoint y: 154, endPoint x: 0, endPoint y: 154, distance: 35.1
click at [0, 154] on div "Acompanhamento Acompanhe a situação das marcações correntes e finalizadas Relat…" at bounding box center [237, 134] width 475 height 354
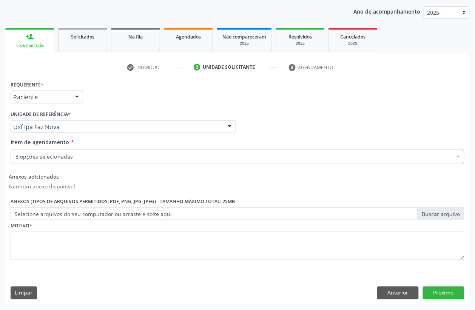
checkbox Glicose "true"
checkbox Urico "true"
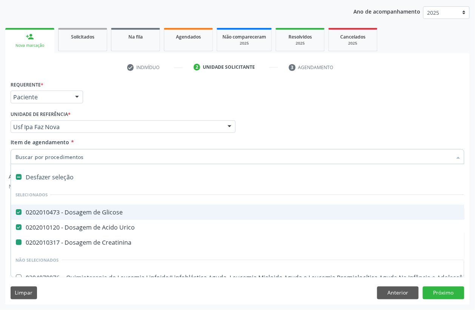
type input "u"
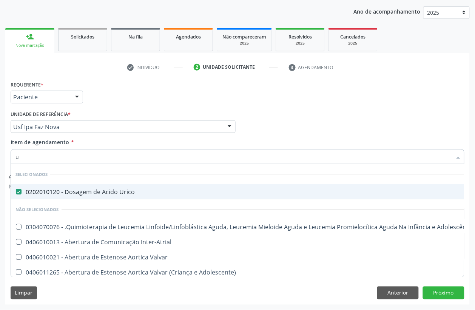
checkbox Manutenção "false"
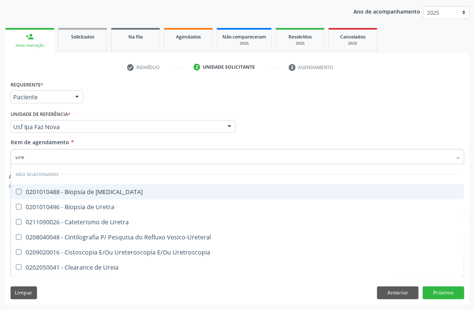
type input "urei"
checkbox Ureter "false"
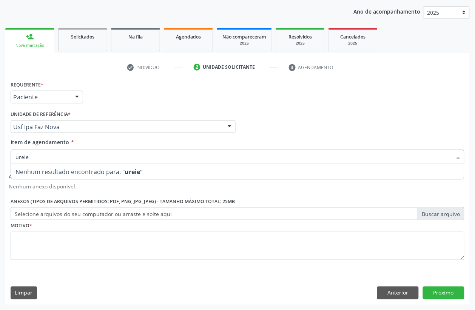
type input "urei"
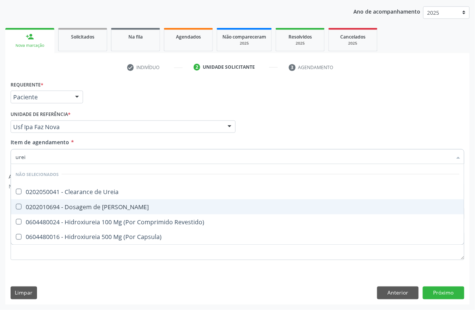
drag, startPoint x: 48, startPoint y: 202, endPoint x: 50, endPoint y: 172, distance: 29.9
click at [49, 199] on span "0202010694 - Dosagem de [PERSON_NAME]" at bounding box center [237, 206] width 453 height 15
checkbox Ureia "true"
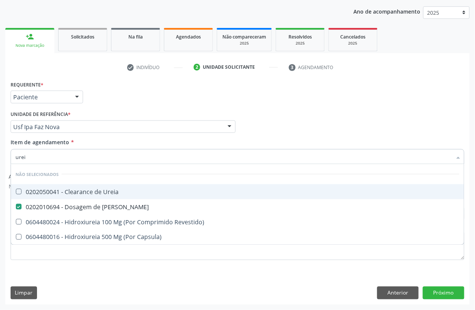
drag, startPoint x: 36, startPoint y: 154, endPoint x: 0, endPoint y: 165, distance: 37.5
click at [0, 165] on div "Acompanhamento Acompanhe a situação das marcações correntes e finalizadas Relat…" at bounding box center [237, 134] width 475 height 354
type input "cole"
checkbox Ureia "false"
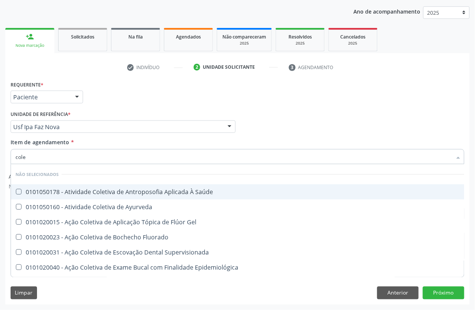
type input "coles"
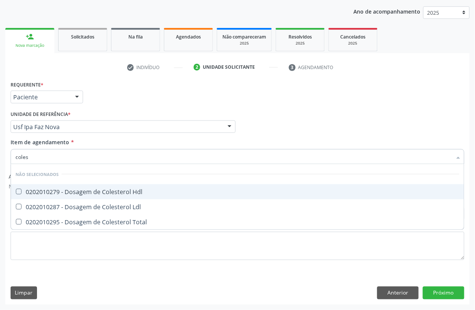
drag, startPoint x: 20, startPoint y: 191, endPoint x: 19, endPoint y: 208, distance: 17.0
click at [20, 193] on Hdl at bounding box center [19, 192] width 6 height 6
click at [16, 193] on Hdl "checkbox" at bounding box center [13, 191] width 5 height 5
checkbox Hdl "true"
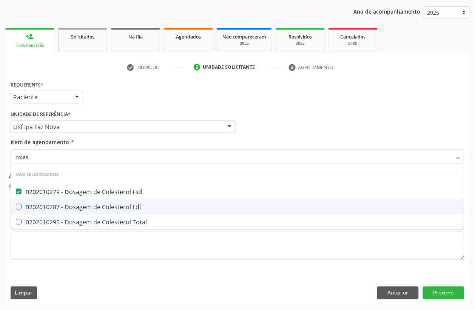
drag, startPoint x: 19, startPoint y: 210, endPoint x: 21, endPoint y: 220, distance: 10.8
click at [19, 212] on span "0202010287 - Dosagem de Colesterol Ldl" at bounding box center [237, 206] width 453 height 15
checkbox Ldl "true"
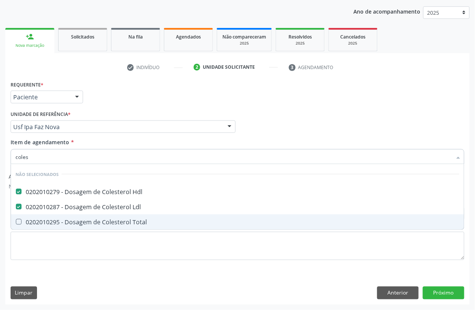
click at [23, 224] on div "0202010295 - Dosagem de Colesterol Total" at bounding box center [237, 222] width 444 height 6
checkbox Total "true"
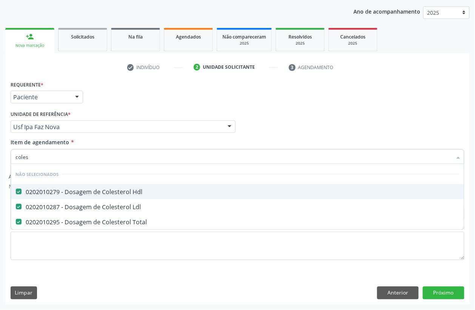
click at [0, 167] on div "Acompanhamento Acompanhe a situação das marcações correntes e finalizadas Relat…" at bounding box center [237, 134] width 475 height 354
type input "trig"
checkbox Hdl "false"
checkbox Total "false"
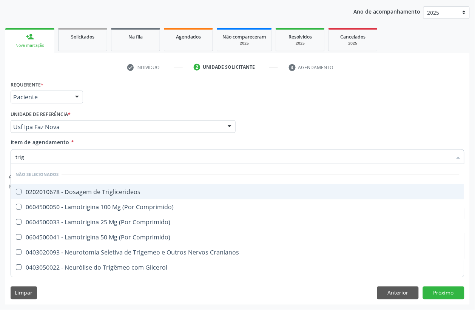
drag, startPoint x: 24, startPoint y: 190, endPoint x: 30, endPoint y: 167, distance: 23.9
click at [24, 186] on span "0202010678 - Dosagem de Triglicerideos" at bounding box center [237, 191] width 453 height 15
checkbox Triglicerideos "true"
drag, startPoint x: 27, startPoint y: 154, endPoint x: 0, endPoint y: 163, distance: 28.3
click at [1, 157] on div "Acompanhamento Acompanhe a situação das marcações correntes e finalizadas Relat…" at bounding box center [237, 134] width 475 height 354
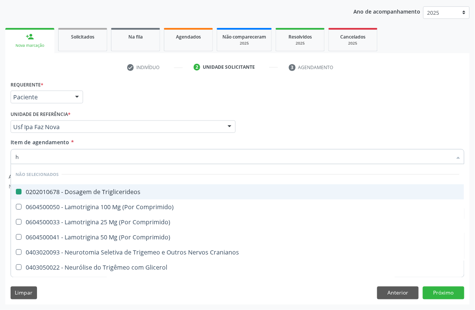
type input "he"
checkbox Triglicerideos "false"
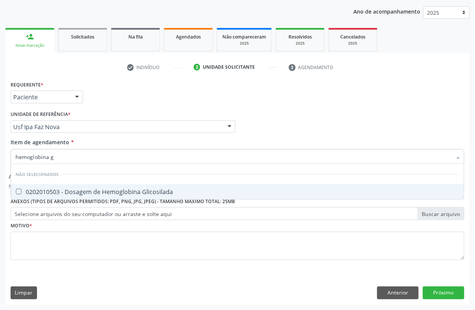
type input "hemoglobina g"
drag, startPoint x: 22, startPoint y: 189, endPoint x: 50, endPoint y: 168, distance: 34.8
click at [23, 189] on div "0202010503 - Dosagem de Hemoglobina Glicosilada" at bounding box center [237, 192] width 444 height 6
checkbox Glicosilada "true"
drag, startPoint x: 63, startPoint y: 157, endPoint x: 0, endPoint y: 157, distance: 63.1
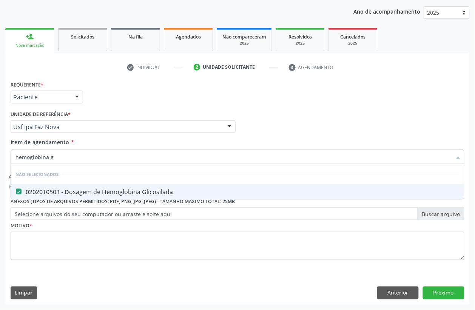
click at [5, 157] on div "Requerente * Paciente Profissional de Saúde Paciente Nenhum resultado encontrad…" at bounding box center [237, 192] width 465 height 226
type input "ferr"
checkbox Glicosilada "false"
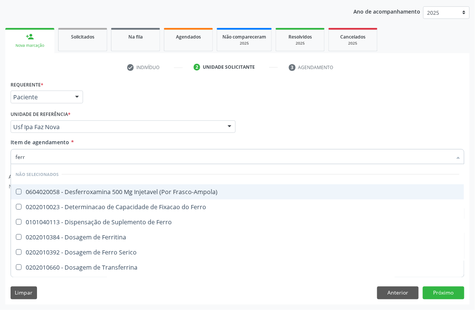
type input "ferro"
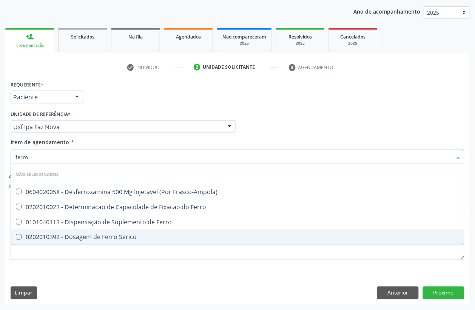
click at [70, 231] on span "0202010392 - Dosagem de Ferro Serico" at bounding box center [237, 237] width 453 height 15
checkbox Serico "true"
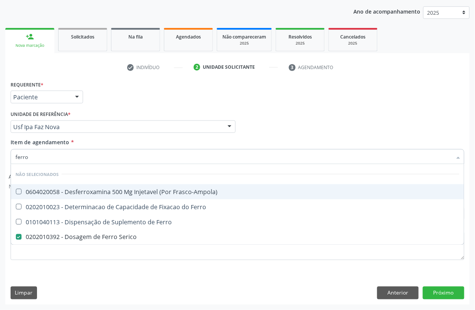
drag, startPoint x: 65, startPoint y: 162, endPoint x: 0, endPoint y: 156, distance: 65.6
click at [0, 159] on div "Acompanhamento Acompanhe a situação das marcações correntes e finalizadas Relat…" at bounding box center [237, 134] width 475 height 354
type input "hemo"
checkbox Serico "false"
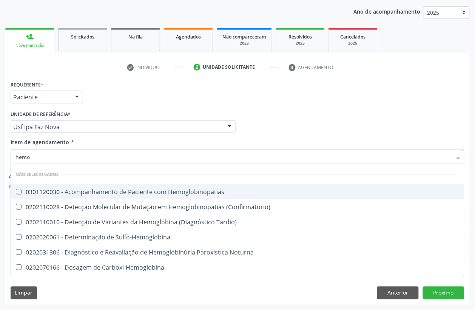
type input "hemog"
checkbox Glicosilada "true"
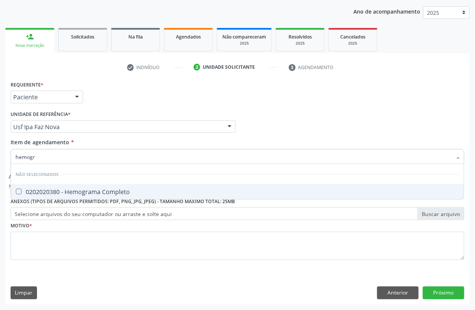
type input "hemogra"
click at [134, 186] on span "0202020380 - Hemograma Completo" at bounding box center [237, 191] width 453 height 15
checkbox Completo "true"
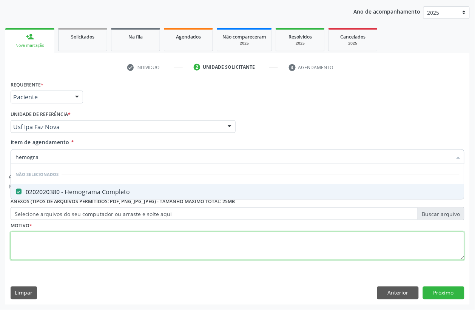
click at [117, 249] on div "Requerente * Paciente Profissional de Saúde Paciente Nenhum resultado encontrad…" at bounding box center [238, 175] width 454 height 192
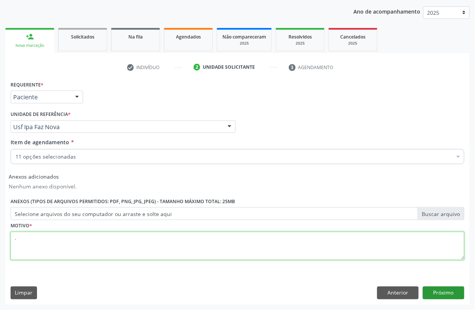
type textarea "."
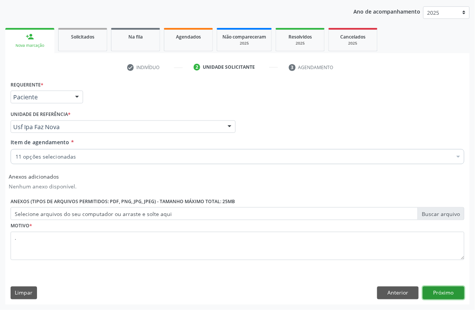
click at [450, 288] on button "Próximo" at bounding box center [444, 293] width 42 height 13
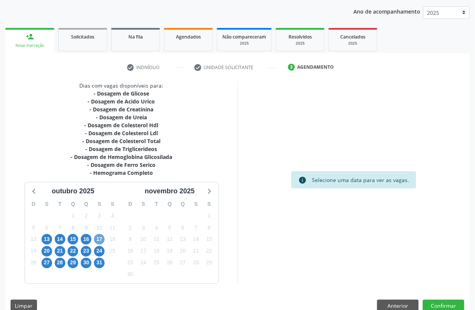
click at [97, 238] on span "17" at bounding box center [99, 239] width 11 height 11
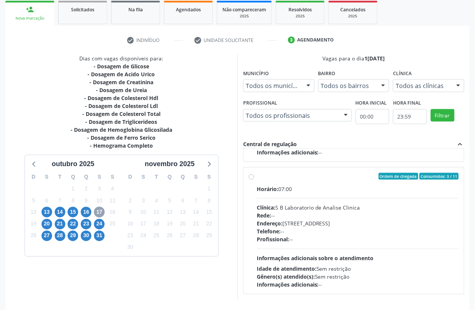
scroll to position [141, 0]
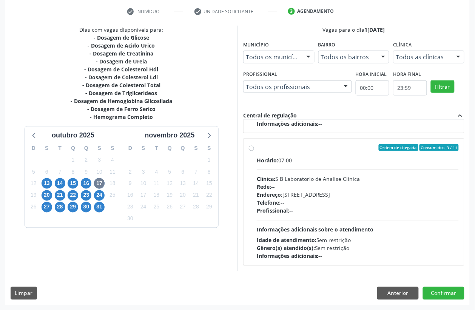
click at [366, 238] on div "Idade de atendimento: Sem restrição" at bounding box center [358, 240] width 202 height 8
click at [254, 151] on input "Ordem de chegada Consumidos: 3 / 11 Horário: 07:00 Clínica: S B Laboratorio de …" at bounding box center [251, 147] width 5 height 7
radio input "true"
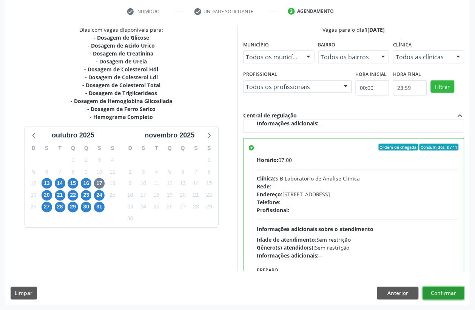
click at [448, 289] on button "Confirmar" at bounding box center [444, 293] width 42 height 13
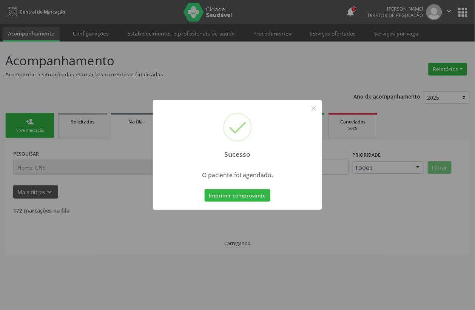
scroll to position [0, 0]
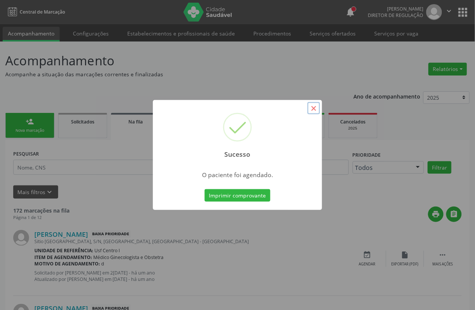
click at [314, 108] on button "×" at bounding box center [314, 108] width 13 height 13
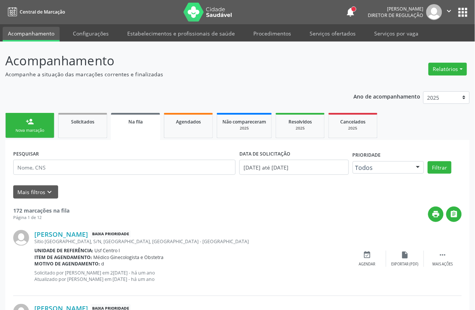
click at [26, 125] on div "person_add" at bounding box center [30, 121] width 8 height 8
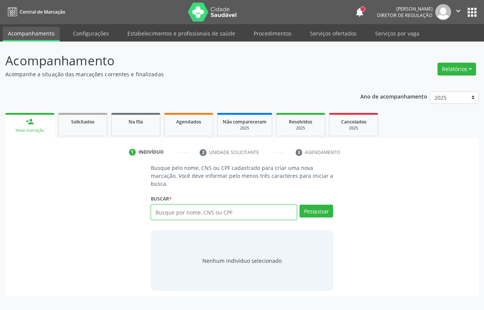
click at [231, 216] on input "text" at bounding box center [224, 212] width 146 height 15
drag, startPoint x: 221, startPoint y: 215, endPoint x: 70, endPoint y: 226, distance: 151.9
click at [86, 226] on div "Busque pelo nome, CNS ou CPF cadastrado para criar uma nova marcação. Você deve…" at bounding box center [242, 227] width 462 height 127
type input "898006233508012"
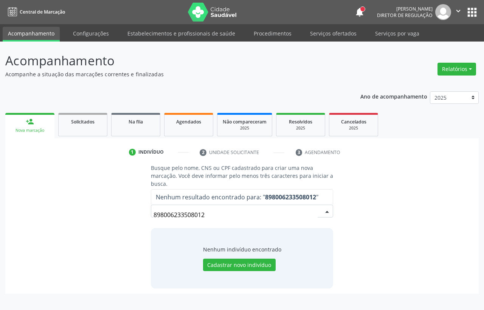
drag, startPoint x: 216, startPoint y: 213, endPoint x: 49, endPoint y: 212, distance: 167.4
click at [67, 213] on div "Busque pelo nome, CNS ou CPF cadastrado para criar uma nova marcação. Você deve…" at bounding box center [242, 226] width 462 height 124
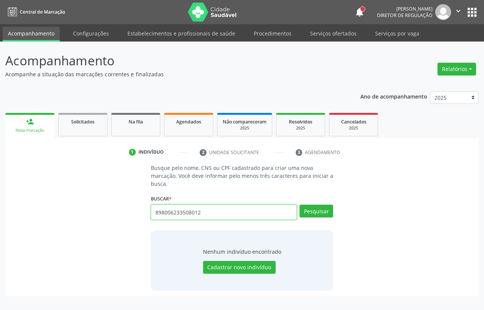
click at [90, 213] on div "Busque pelo nome, CNS ou CPF cadastrado para criar uma nova marcação. Você deve…" at bounding box center [242, 227] width 462 height 127
type input "[PERSON_NAME] da s"
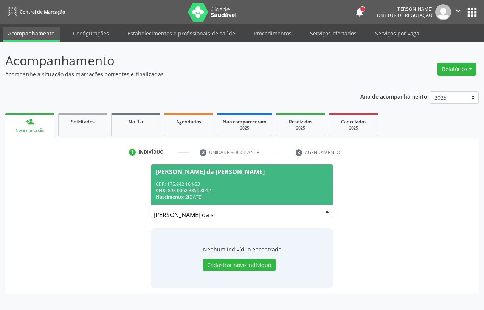
click at [258, 191] on div "CNS: 898 0062 3350 8012" at bounding box center [242, 190] width 172 height 6
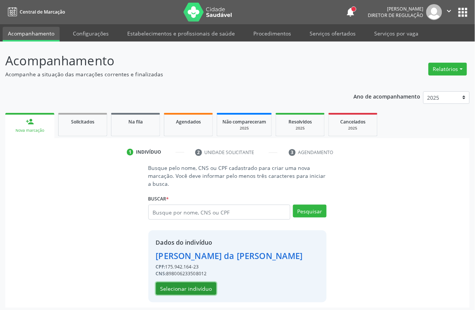
click at [176, 286] on button "Selecionar indivíduo" at bounding box center [186, 289] width 60 height 13
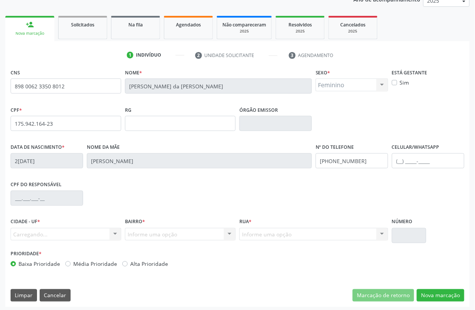
scroll to position [99, 0]
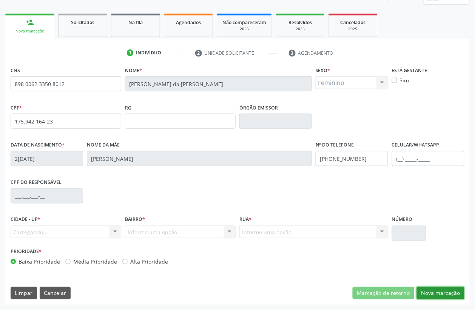
drag, startPoint x: 433, startPoint y: 291, endPoint x: 344, endPoint y: 239, distance: 103.0
click at [431, 289] on button "Nova marcação" at bounding box center [441, 293] width 48 height 13
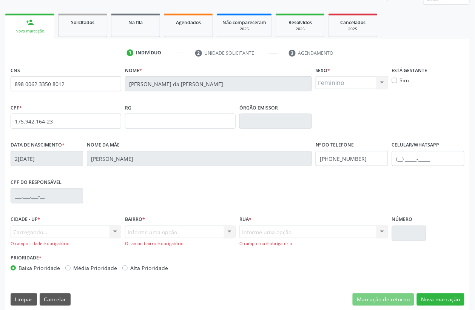
click at [82, 231] on div "Carregando... Nenhum resultado encontrado para: " " Nenhuma opção encontrada O …" at bounding box center [66, 237] width 111 height 22
click at [80, 235] on div "Carregando... Nenhum resultado encontrado para: " " Nenhuma opção encontrada O …" at bounding box center [66, 237] width 111 height 22
click at [114, 230] on div "Carregando... Nenhum resultado encontrado para: " " Nenhuma opção encontrada O …" at bounding box center [66, 237] width 111 height 22
click at [37, 235] on div "Carregando... Nenhum resultado encontrado para: " " Nenhuma opção encontrada O …" at bounding box center [66, 237] width 111 height 22
click at [35, 235] on div "Carregando... Nenhum resultado encontrado para: " " Nenhuma opção encontrada O …" at bounding box center [66, 237] width 111 height 22
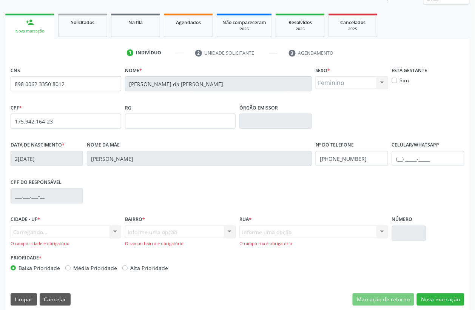
click at [33, 232] on div "Carregando... Nenhum resultado encontrado para: " " Nenhuma opção encontrada O …" at bounding box center [66, 237] width 111 height 22
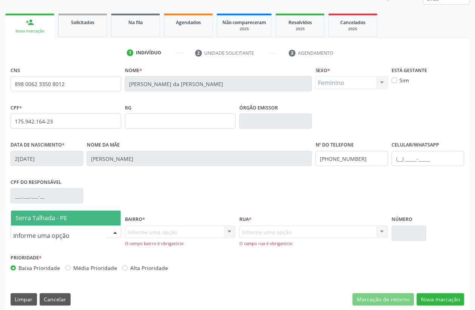
click at [48, 221] on span "Serra Talhada - PE" at bounding box center [41, 218] width 52 height 8
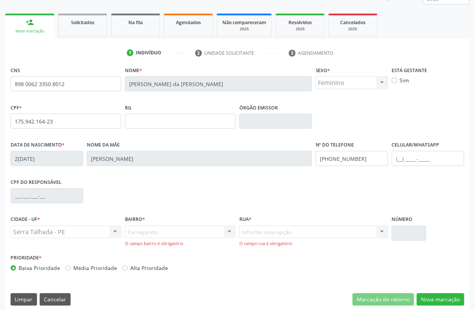
click at [152, 233] on div "Carregando... Nenhum resultado encontrado para: " " Nenhuma opção encontrada. D…" at bounding box center [180, 237] width 111 height 22
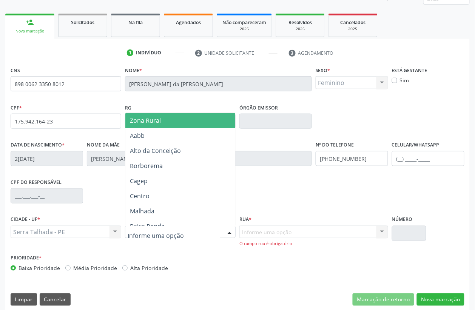
click at [155, 122] on span "Zona Rural" at bounding box center [145, 120] width 31 height 8
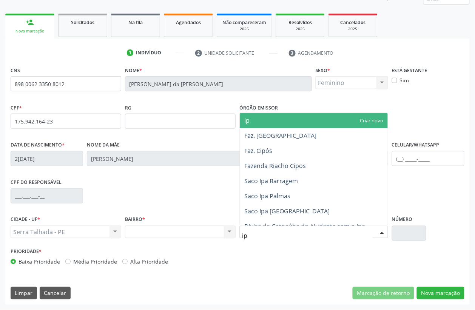
type input "ipa"
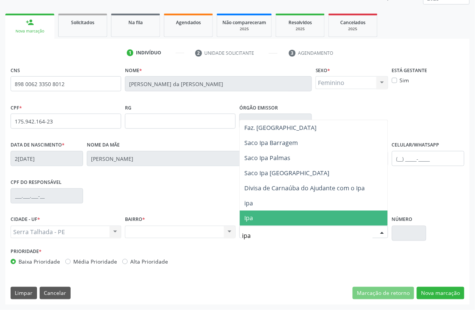
click at [261, 218] on span "Ipa" at bounding box center [314, 218] width 148 height 15
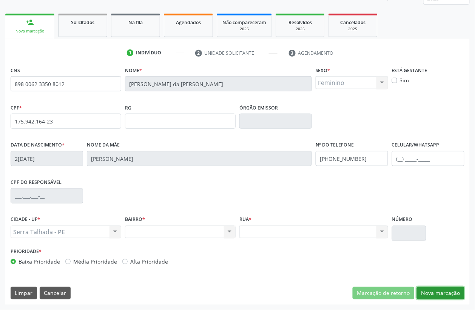
click at [428, 289] on button "Nova marcação" at bounding box center [441, 293] width 48 height 13
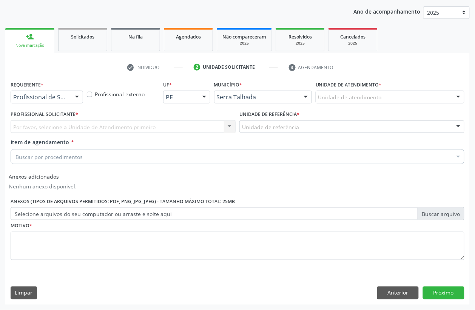
scroll to position [85, 0]
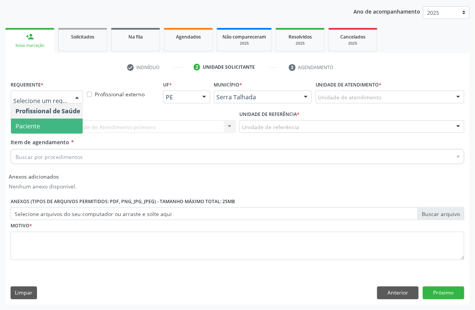
click at [61, 125] on span "Paciente" at bounding box center [48, 126] width 74 height 15
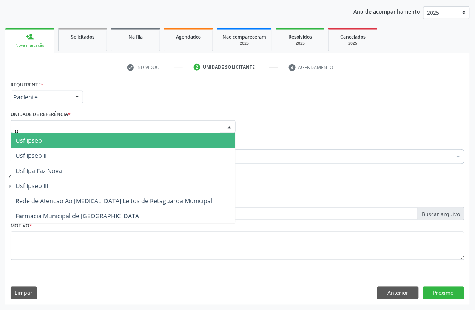
type input "ipa"
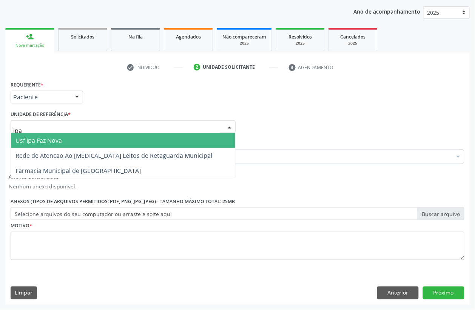
click at [62, 135] on span "Usf Ipa Faz Nova" at bounding box center [123, 140] width 224 height 15
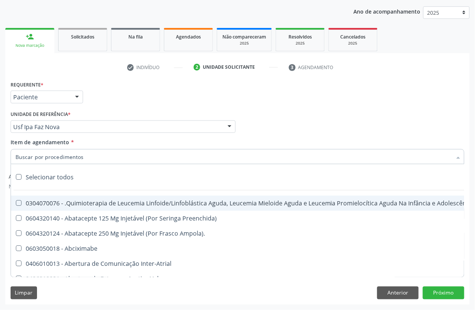
click at [49, 157] on input "Item de agendamento *" at bounding box center [233, 156] width 437 height 15
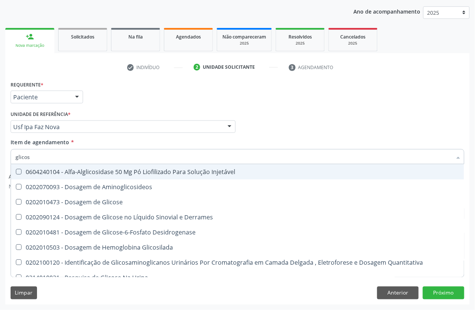
type input "glicose"
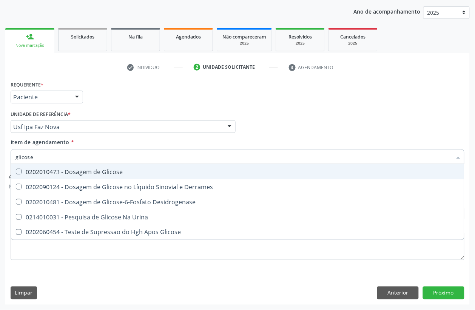
click at [58, 170] on div "0202010473 - Dosagem de Glicose" at bounding box center [237, 172] width 444 height 6
checkbox Glicose "true"
click at [0, 157] on div "Acompanhamento Acompanhe a situação das marcações correntes e finalizadas Relat…" at bounding box center [237, 134] width 475 height 354
type input "coles"
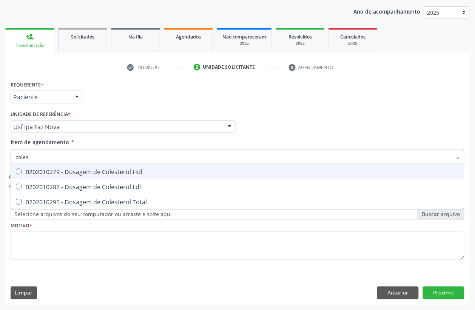
drag, startPoint x: 21, startPoint y: 167, endPoint x: 21, endPoint y: 176, distance: 9.4
click at [21, 167] on span "0202010279 - Dosagem de Colesterol Hdl" at bounding box center [237, 171] width 453 height 15
checkbox Hdl "true"
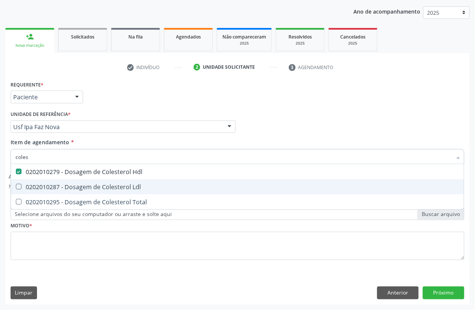
drag, startPoint x: 21, startPoint y: 185, endPoint x: 21, endPoint y: 199, distance: 13.6
click at [21, 186] on Ldl at bounding box center [19, 187] width 6 height 6
click at [16, 186] on Ldl "checkbox" at bounding box center [13, 186] width 5 height 5
checkbox Ldl "true"
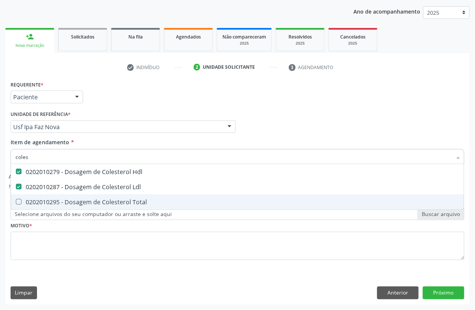
drag, startPoint x: 21, startPoint y: 199, endPoint x: 32, endPoint y: 170, distance: 31.0
click at [21, 198] on span "0202010295 - Dosagem de Colesterol Total" at bounding box center [237, 202] width 453 height 15
checkbox Total "true"
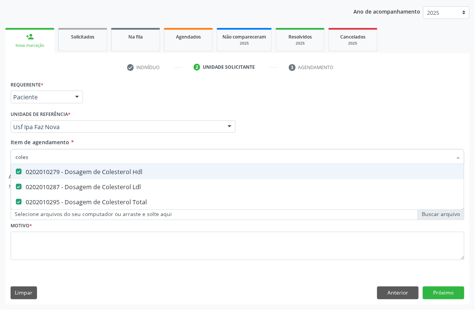
click at [12, 160] on div "coles" at bounding box center [238, 156] width 454 height 15
type input "tri"
checkbox Hdl "false"
checkbox Ldl "false"
checkbox Total "false"
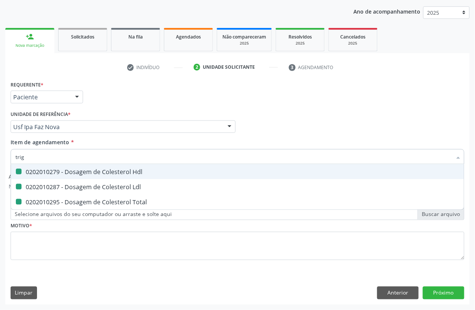
type input "trig"
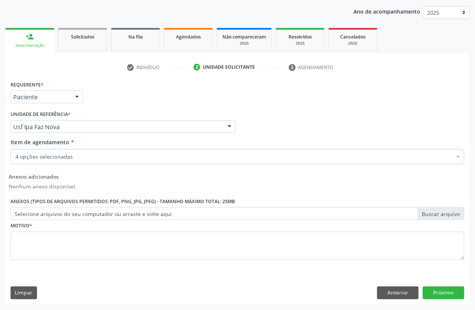
checkbox Glicose "true"
checkbox Hdl "true"
checkbox Ldl "true"
checkbox Total "true"
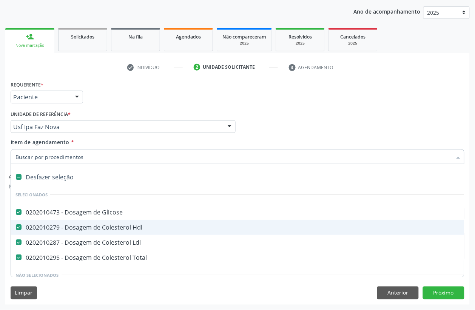
click at [48, 155] on input "Item de agendamento *" at bounding box center [233, 156] width 437 height 15
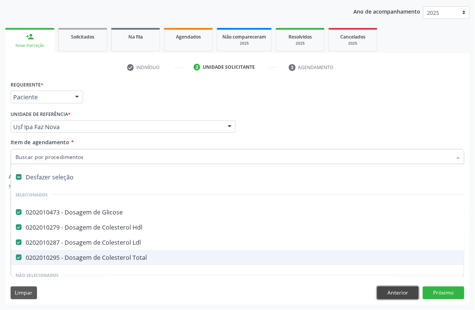
click at [401, 289] on button "Anterior" at bounding box center [398, 293] width 42 height 13
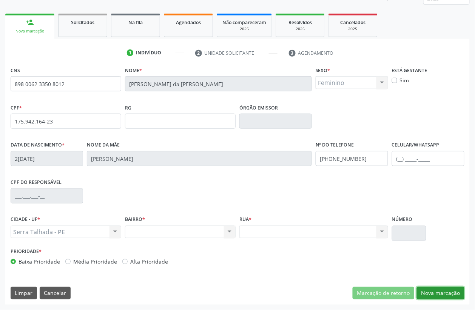
click at [441, 289] on button "Nova marcação" at bounding box center [441, 293] width 48 height 13
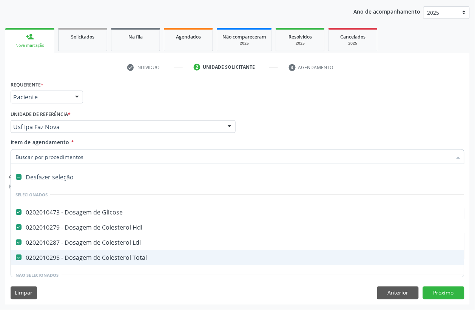
scroll to position [47, 0]
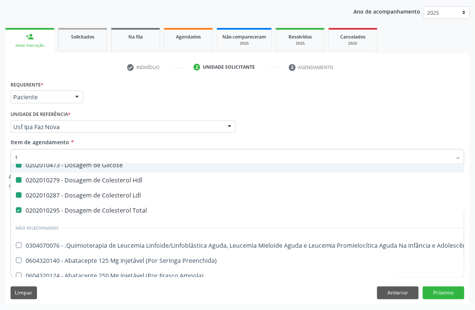
type input "tr"
checkbox Glicose "false"
checkbox Hdl "false"
checkbox Ldl "false"
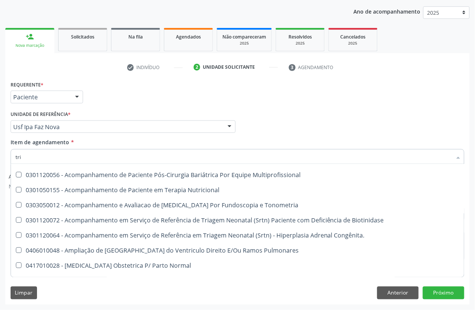
type input "trig"
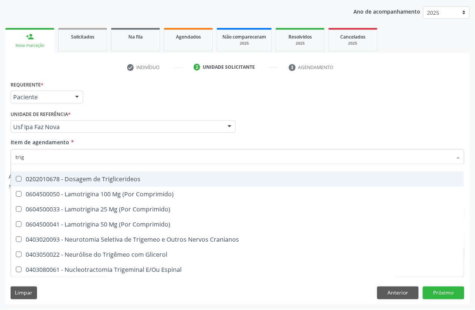
scroll to position [13, 0]
click at [82, 178] on div "0202010678 - Dosagem de Triglicerideos" at bounding box center [237, 179] width 444 height 6
checkbox Triglicerideos "true"
drag, startPoint x: 78, startPoint y: 163, endPoint x: 0, endPoint y: 161, distance: 77.9
click at [0, 161] on div "Acompanhamento Acompanhe a situação das marcações correntes e finalizadas Relat…" at bounding box center [237, 134] width 475 height 354
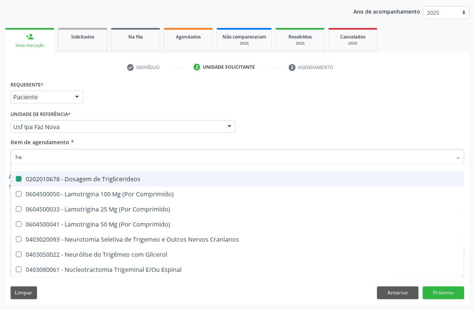
type input "hem"
checkbox Triglicerideos "false"
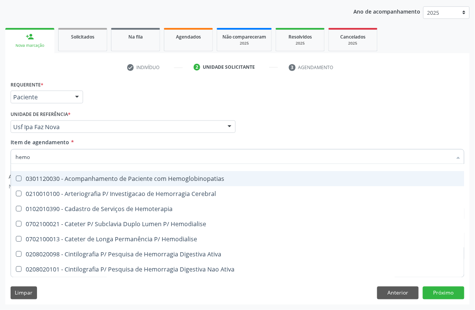
scroll to position [27, 0]
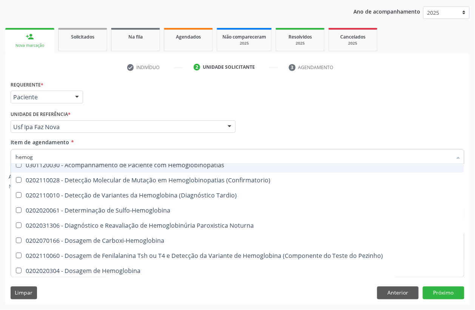
type input "hemogr"
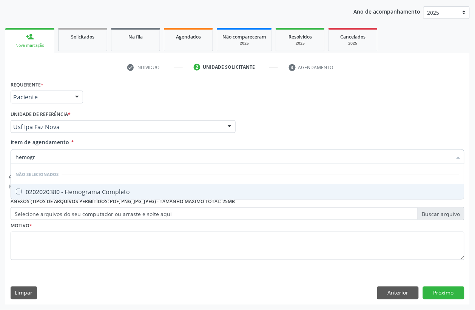
click at [57, 189] on div "0202020380 - Hemograma Completo" at bounding box center [237, 192] width 444 height 6
checkbox Completo "true"
click at [0, 156] on div "Acompanhamento Acompanhe a situação das marcações correntes e finalizadas Relat…" at bounding box center [237, 134] width 475 height 354
type input "uri"
checkbox Completo "false"
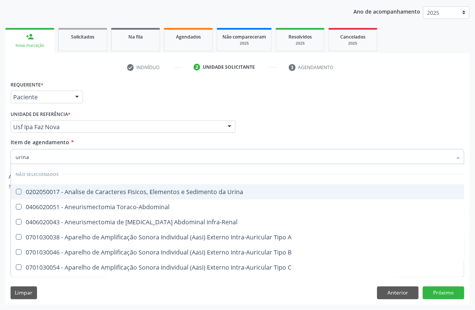
type input "urina"
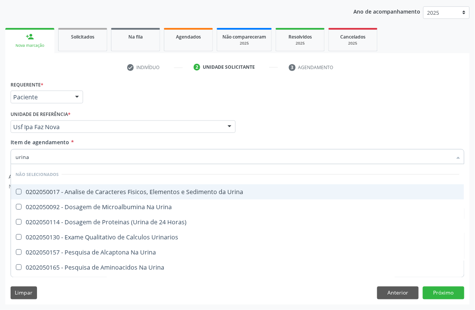
drag, startPoint x: 19, startPoint y: 193, endPoint x: 37, endPoint y: 165, distance: 33.2
click at [22, 191] on div "0202050017 - Analise de Caracteres Fisicos, Elementos e Sedimento da Urina" at bounding box center [237, 192] width 444 height 6
checkbox Urina "true"
drag, startPoint x: 37, startPoint y: 159, endPoint x: 0, endPoint y: 158, distance: 36.7
click at [0, 158] on div "Acompanhamento Acompanhe a situação das marcações correntes e finalizadas Relat…" at bounding box center [237, 134] width 475 height 354
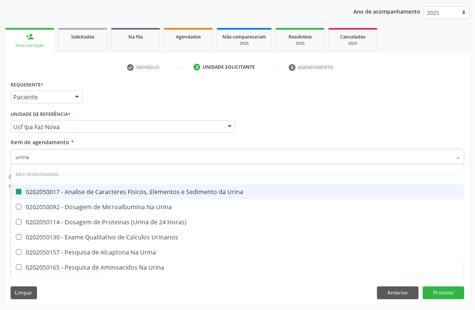
type input "p"
checkbox Urina "false"
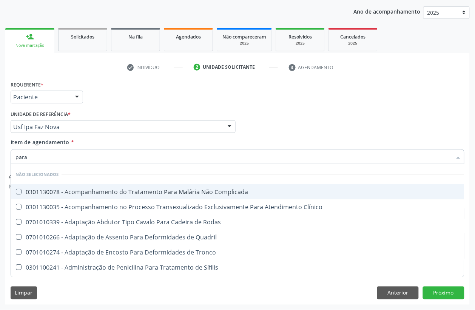
type input "paras"
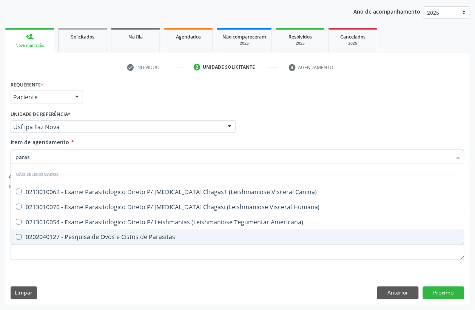
click at [46, 237] on div "0202040127 - Pesquisa de Ovos e Cistos de Parasitas" at bounding box center [237, 237] width 444 height 6
checkbox Parasitas "true"
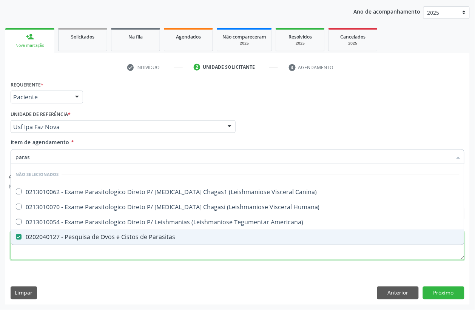
click at [40, 252] on div "Requerente * Paciente Profissional de Saúde Paciente Nenhum resultado encontrad…" at bounding box center [238, 175] width 454 height 192
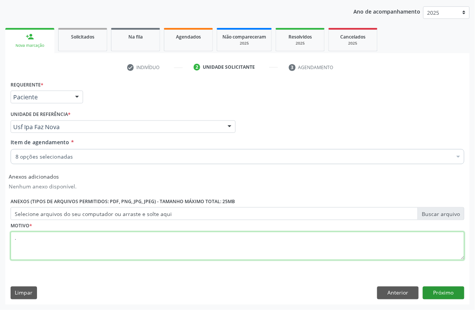
type textarea "."
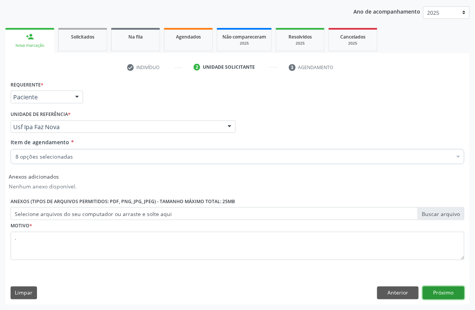
click at [450, 289] on button "Próximo" at bounding box center [444, 293] width 42 height 13
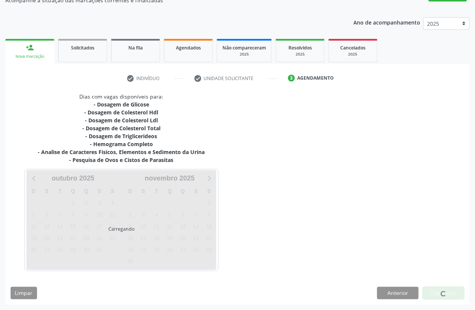
scroll to position [74, 0]
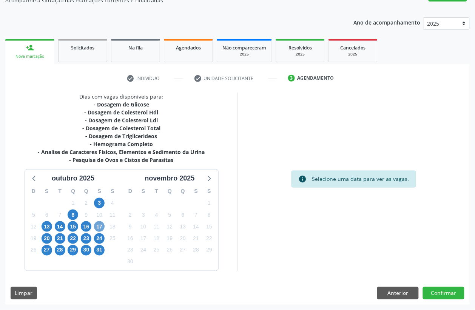
click at [100, 227] on span "17" at bounding box center [99, 226] width 11 height 11
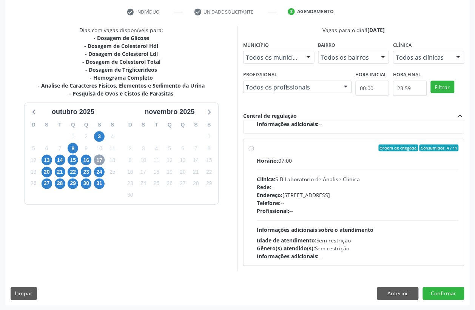
scroll to position [141, 0]
